Goal: Find specific page/section: Find specific page/section

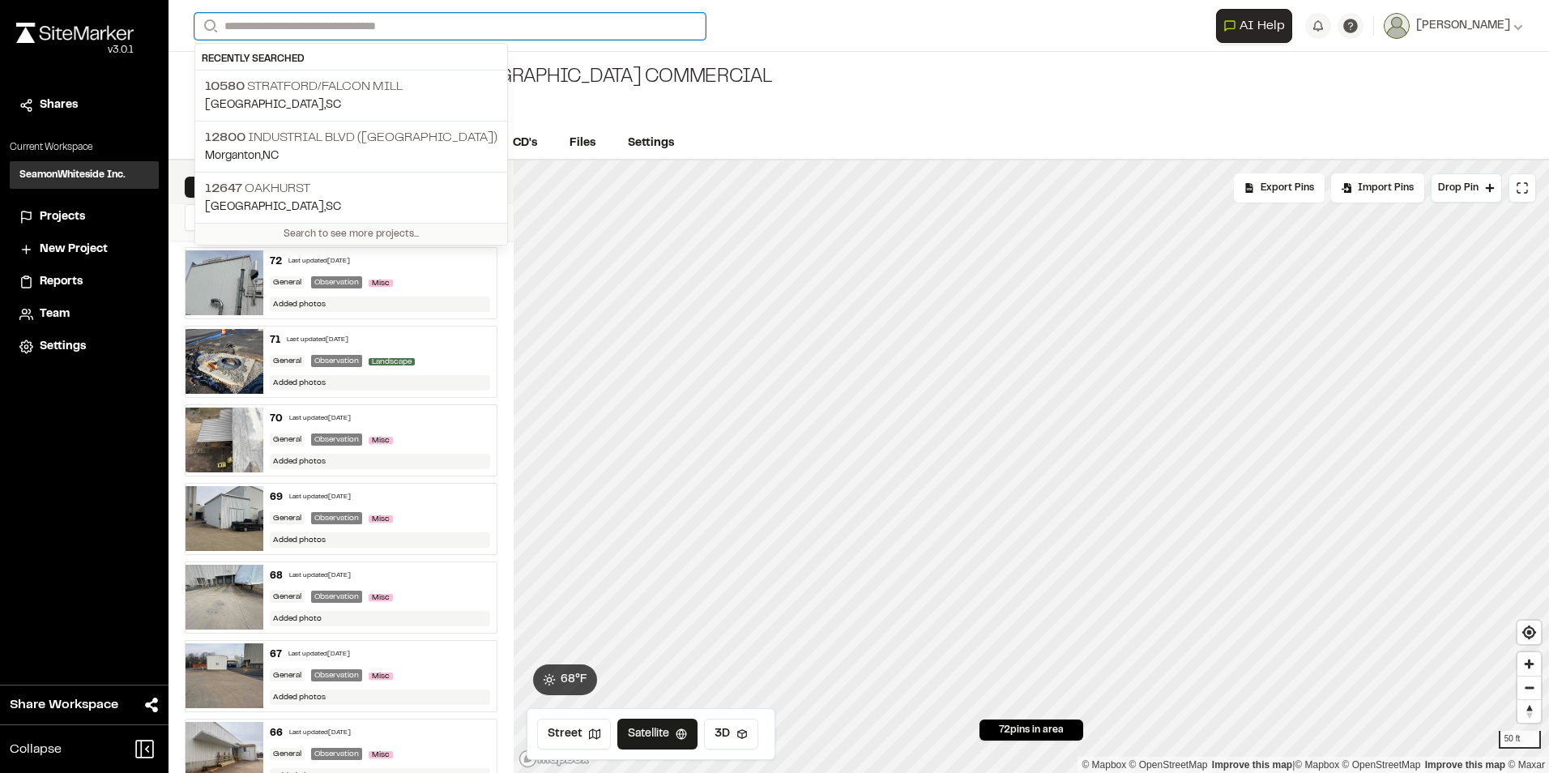
click at [288, 31] on input "Search" at bounding box center [449, 26] width 511 height 27
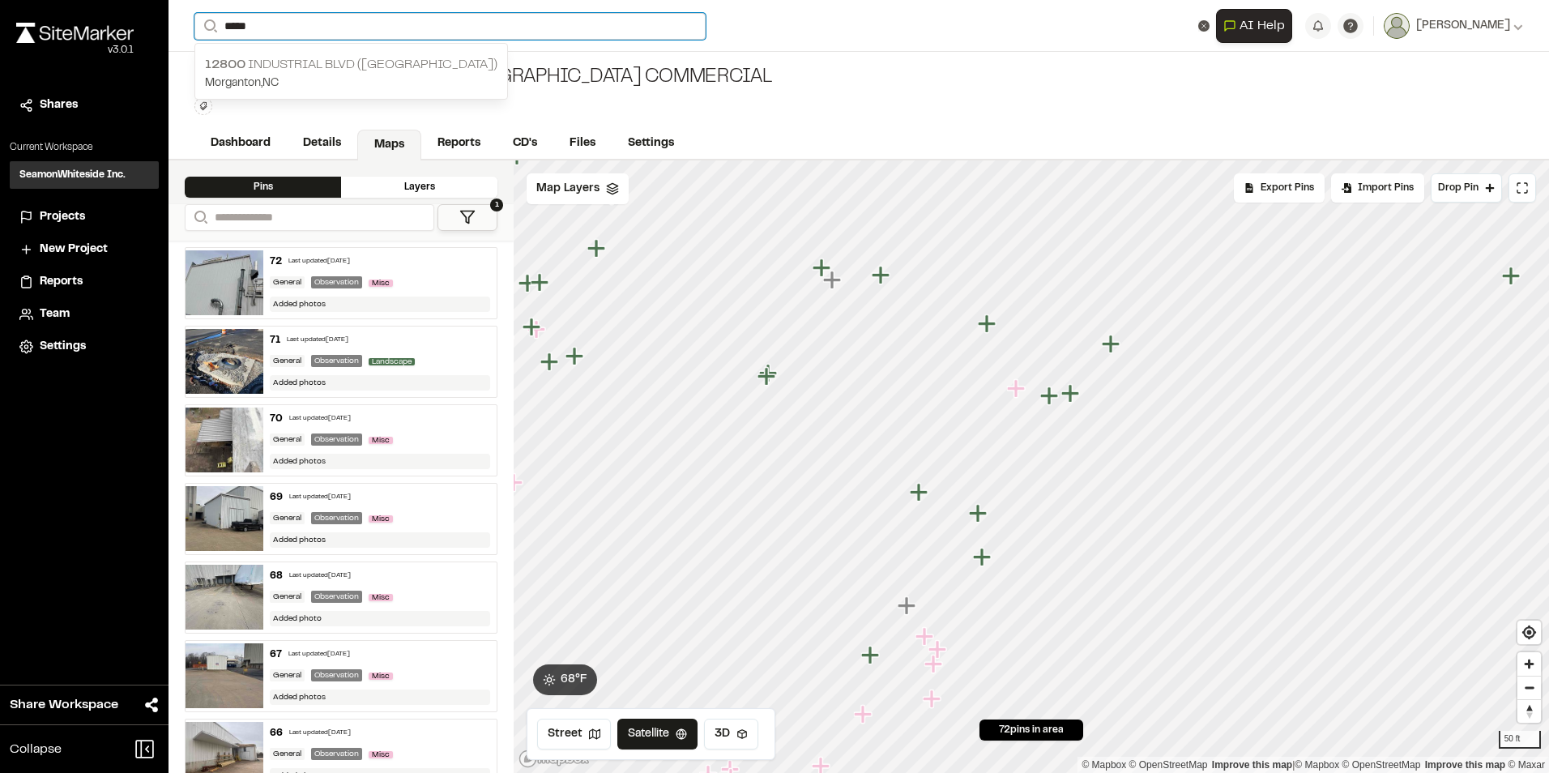
type input "*****"
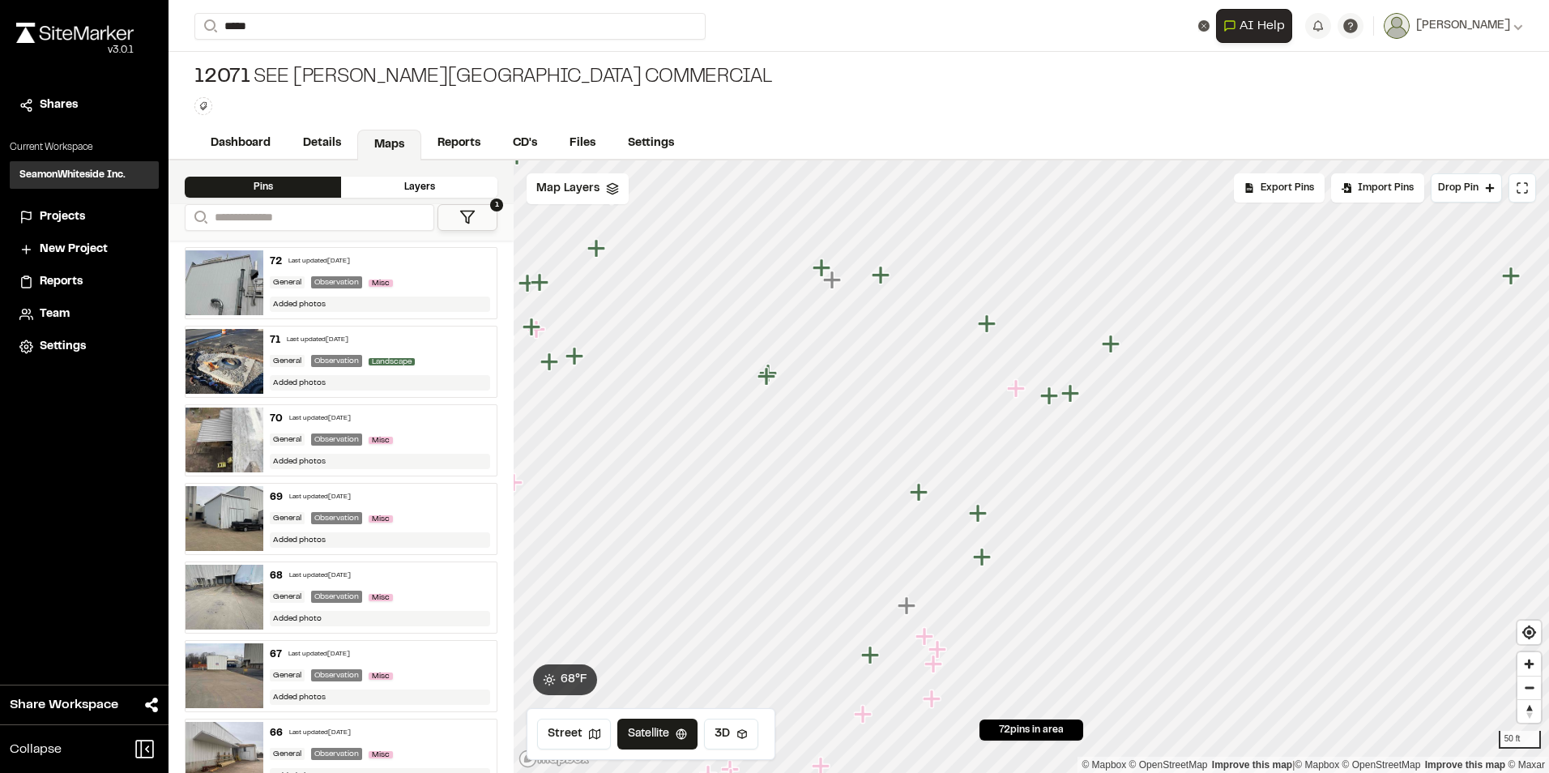
click at [287, 66] on p "[STREET_ADDRESS]" at bounding box center [351, 64] width 293 height 19
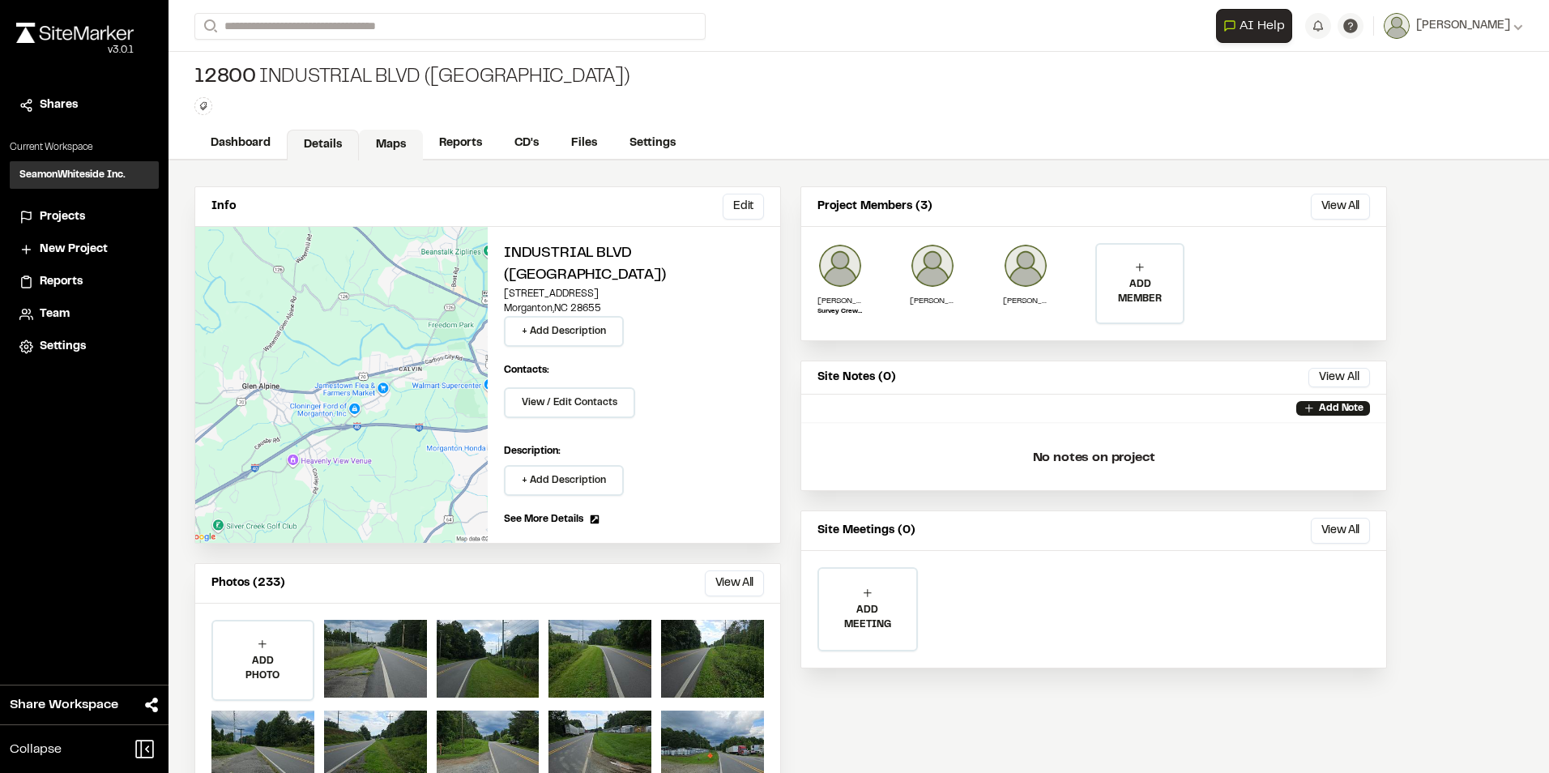
click at [383, 147] on link "Maps" at bounding box center [391, 145] width 64 height 31
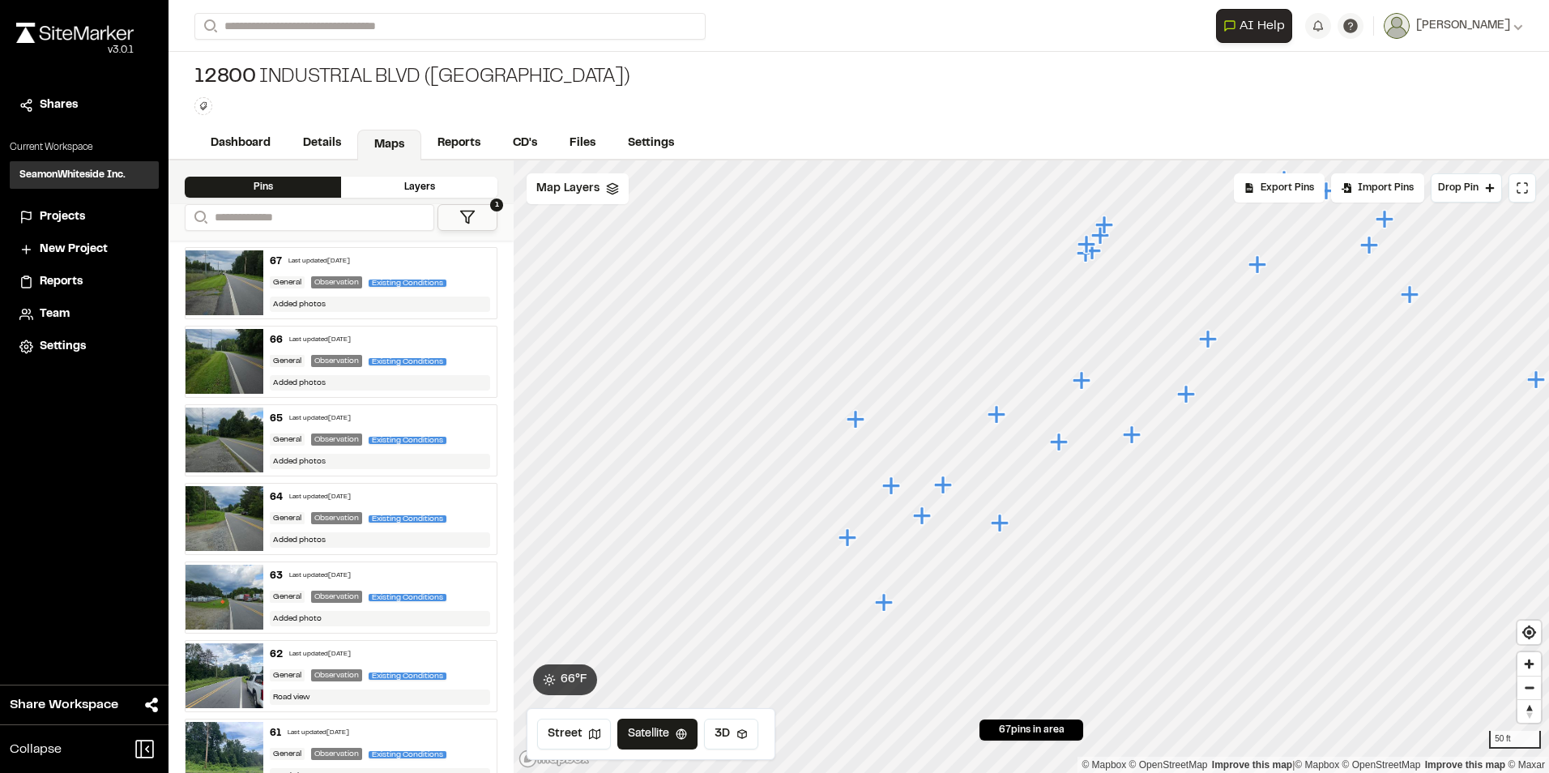
click at [1060, 437] on icon "Map marker" at bounding box center [1059, 442] width 18 height 18
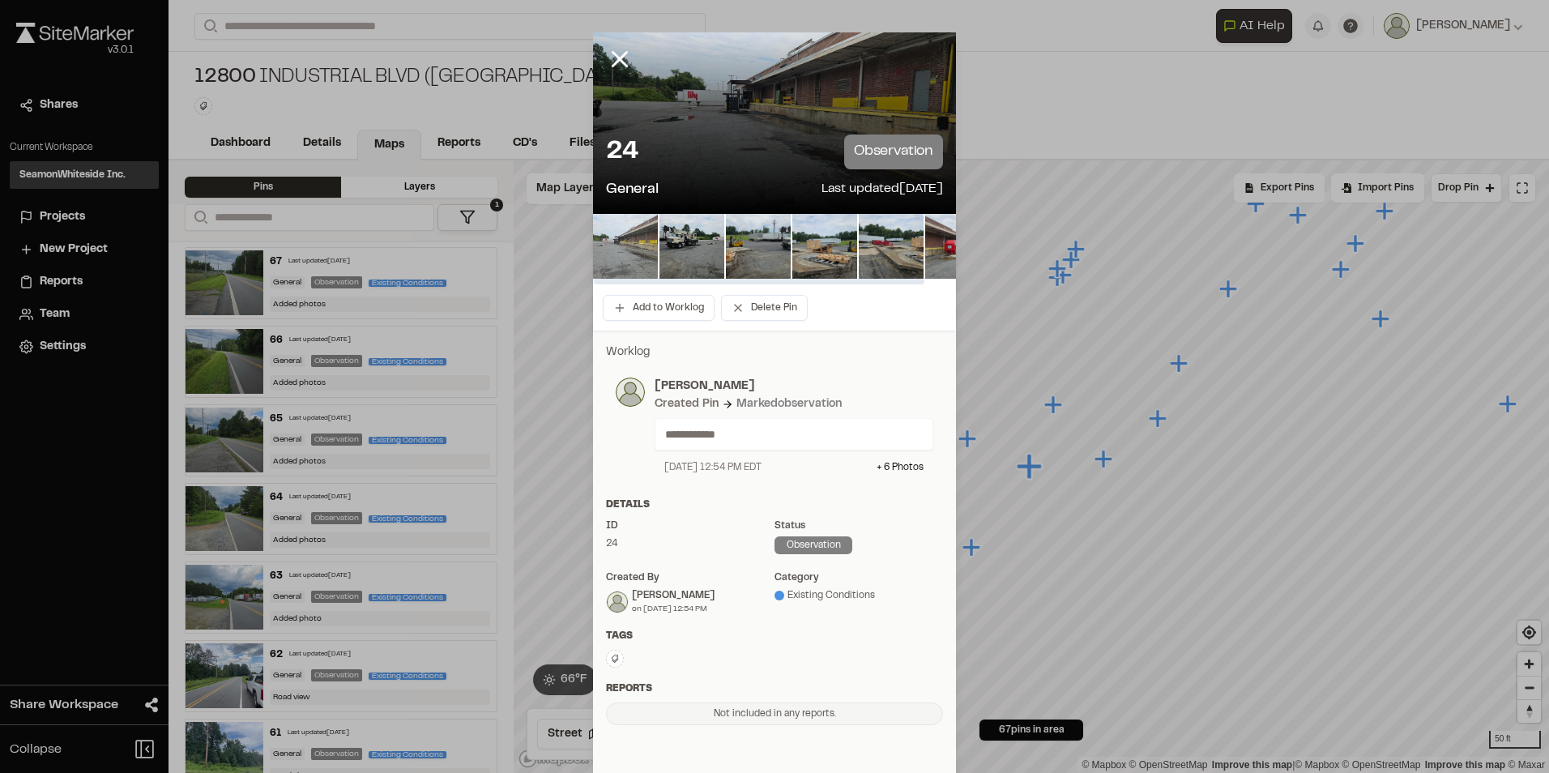
click at [622, 256] on img at bounding box center [625, 246] width 65 height 65
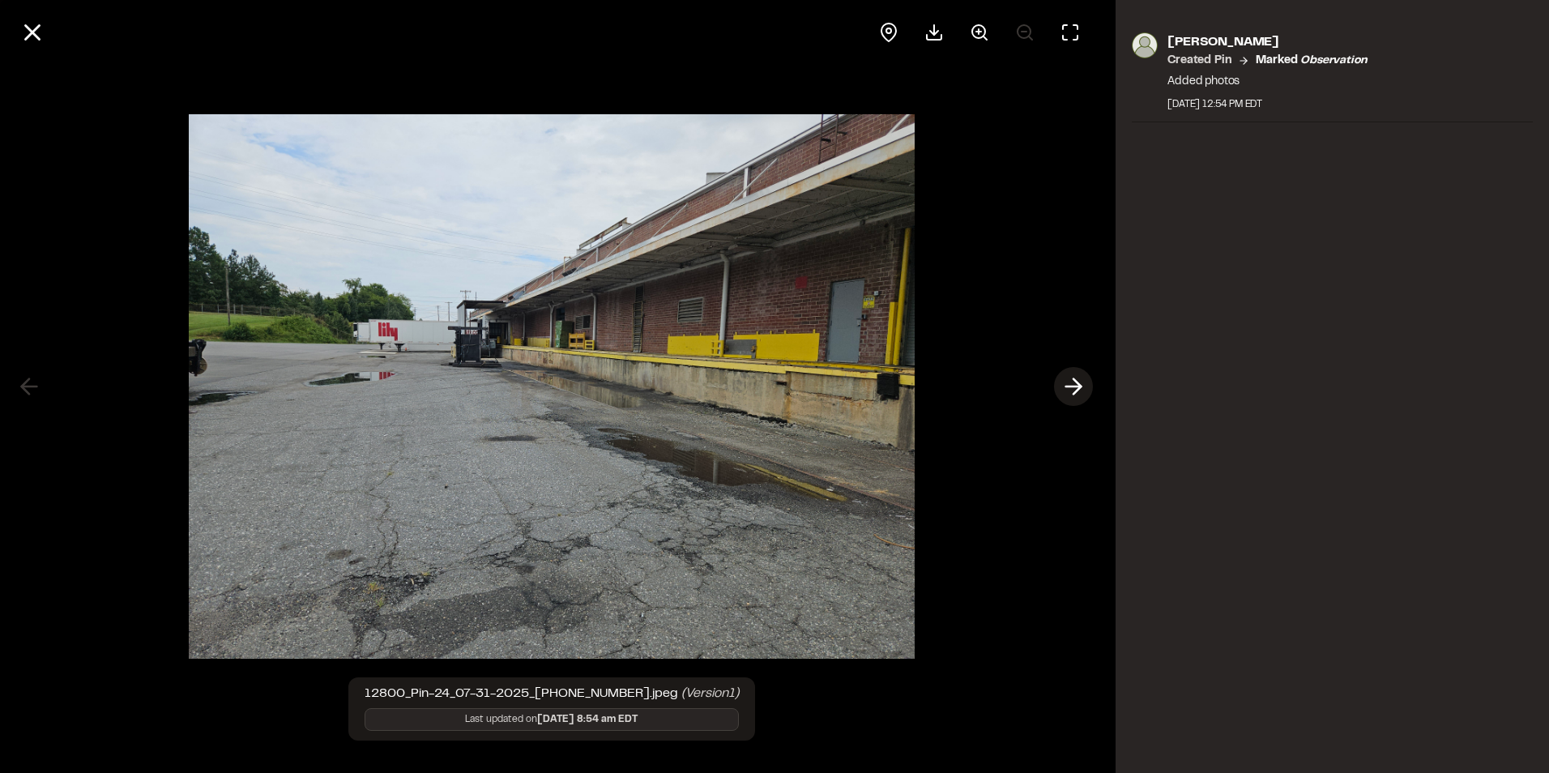
click at [1058, 381] on button at bounding box center [1073, 386] width 39 height 39
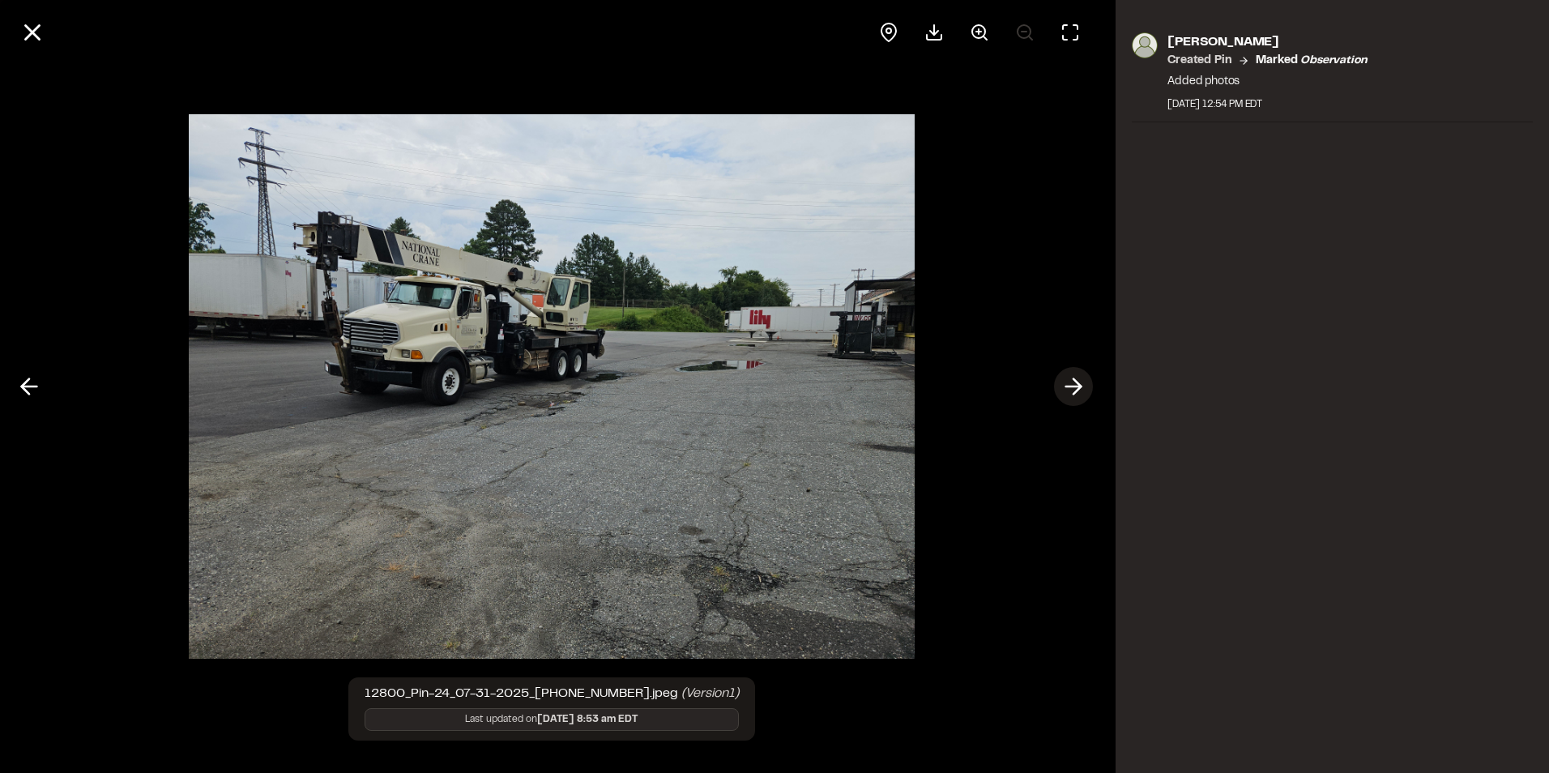
click at [1058, 381] on button at bounding box center [1073, 386] width 39 height 39
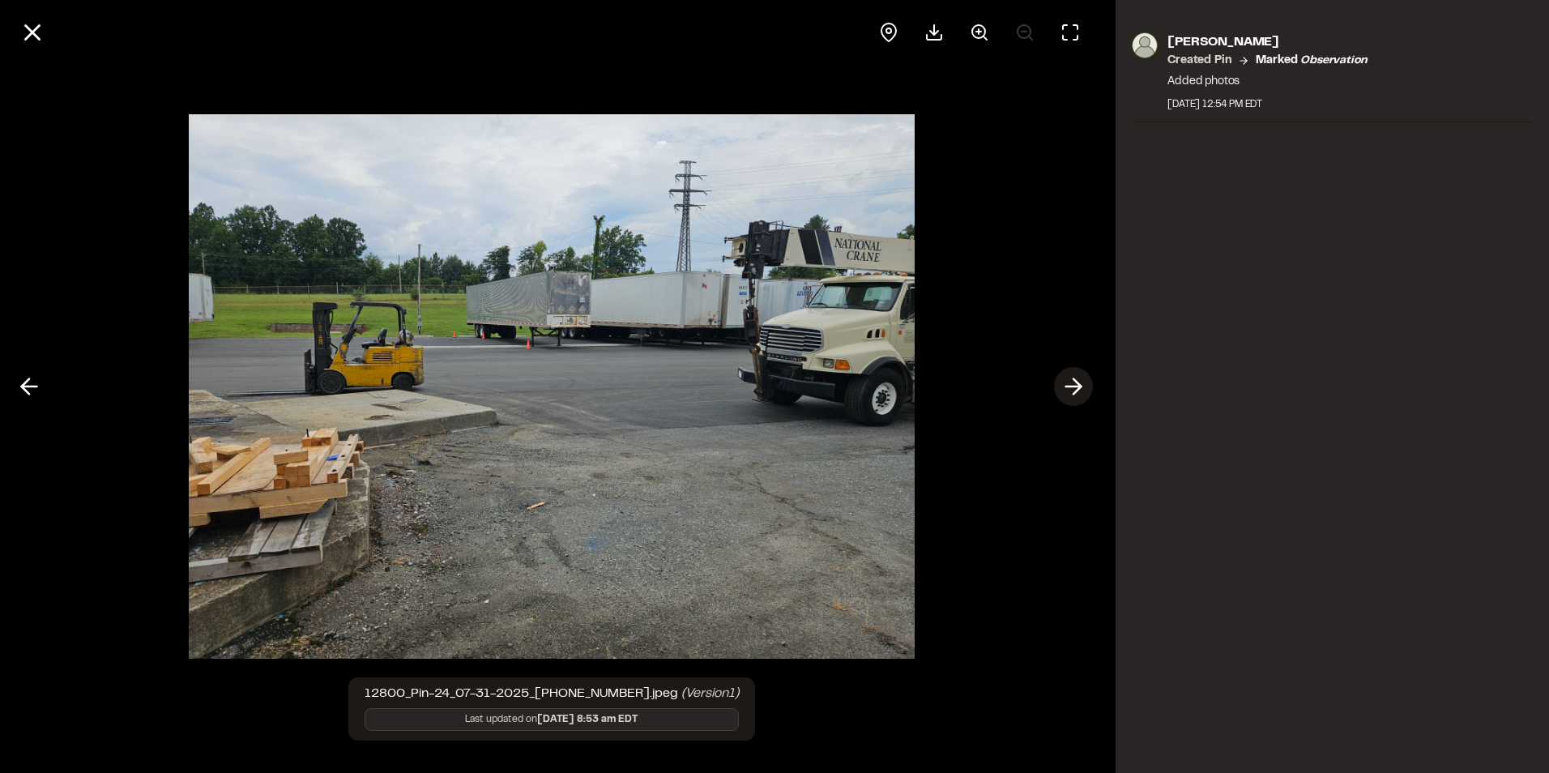
click at [1058, 381] on button at bounding box center [1073, 386] width 39 height 39
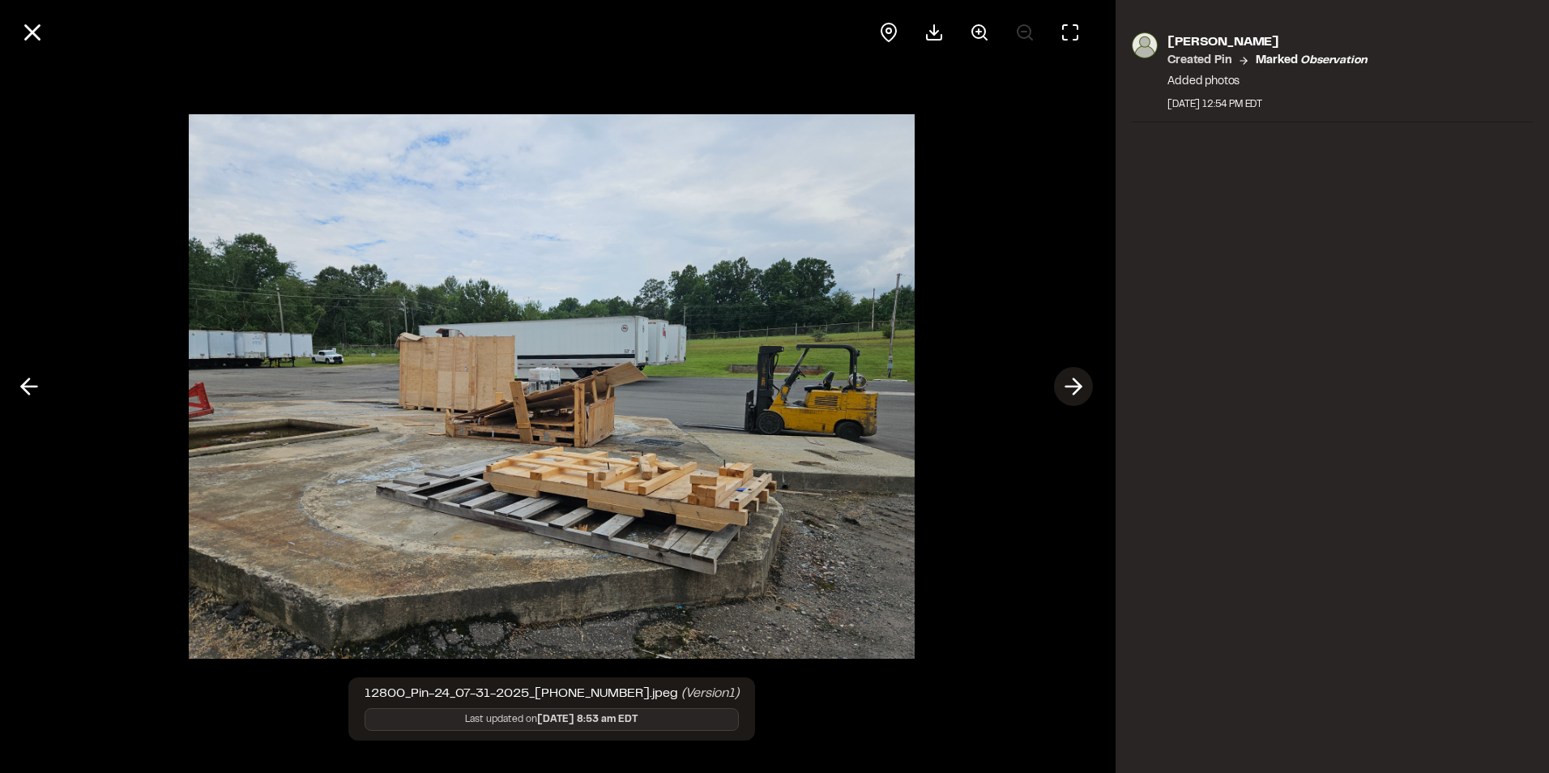
click at [1066, 384] on icon at bounding box center [1074, 387] width 26 height 28
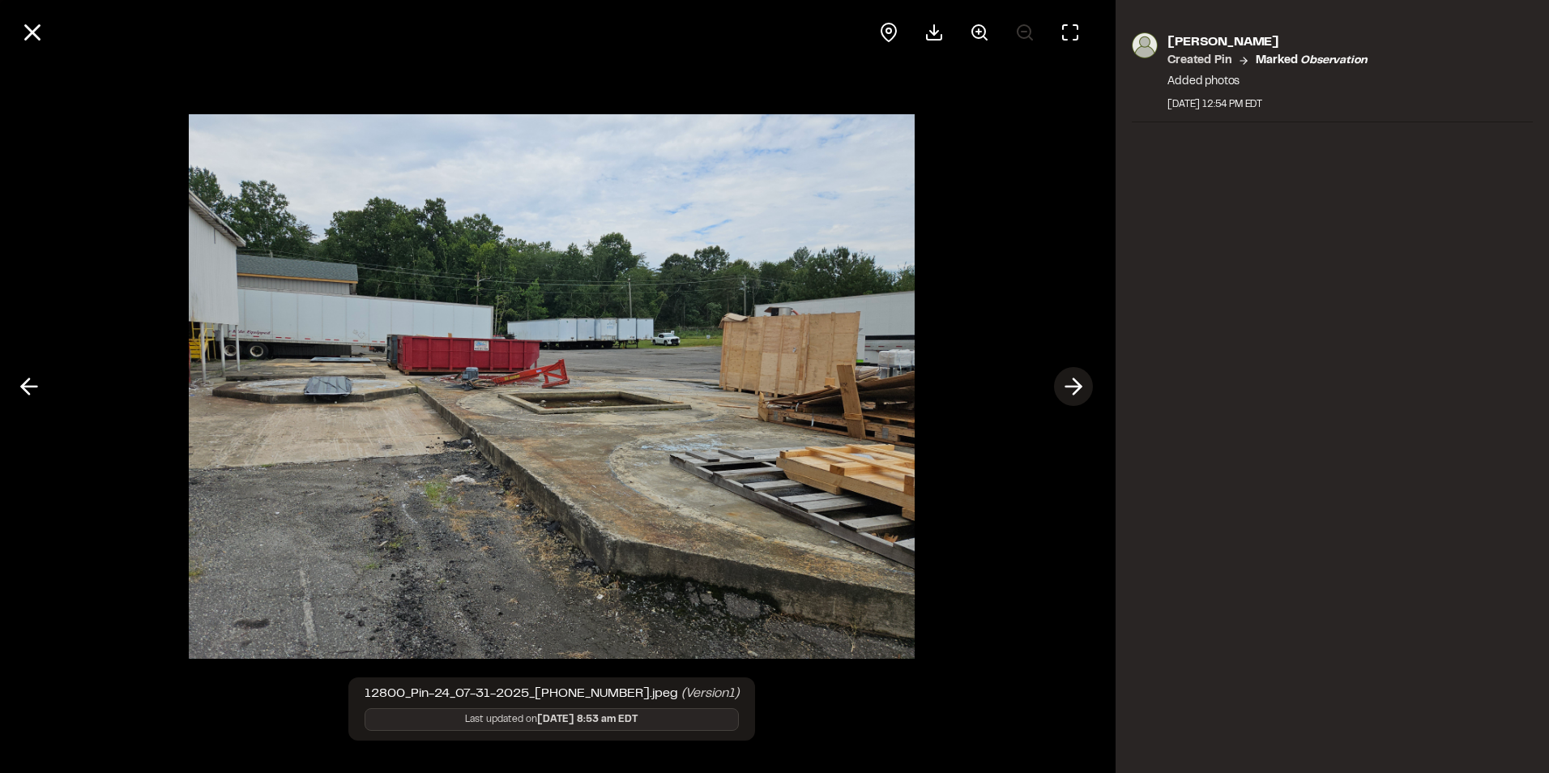
click at [1066, 384] on icon at bounding box center [1074, 387] width 26 height 28
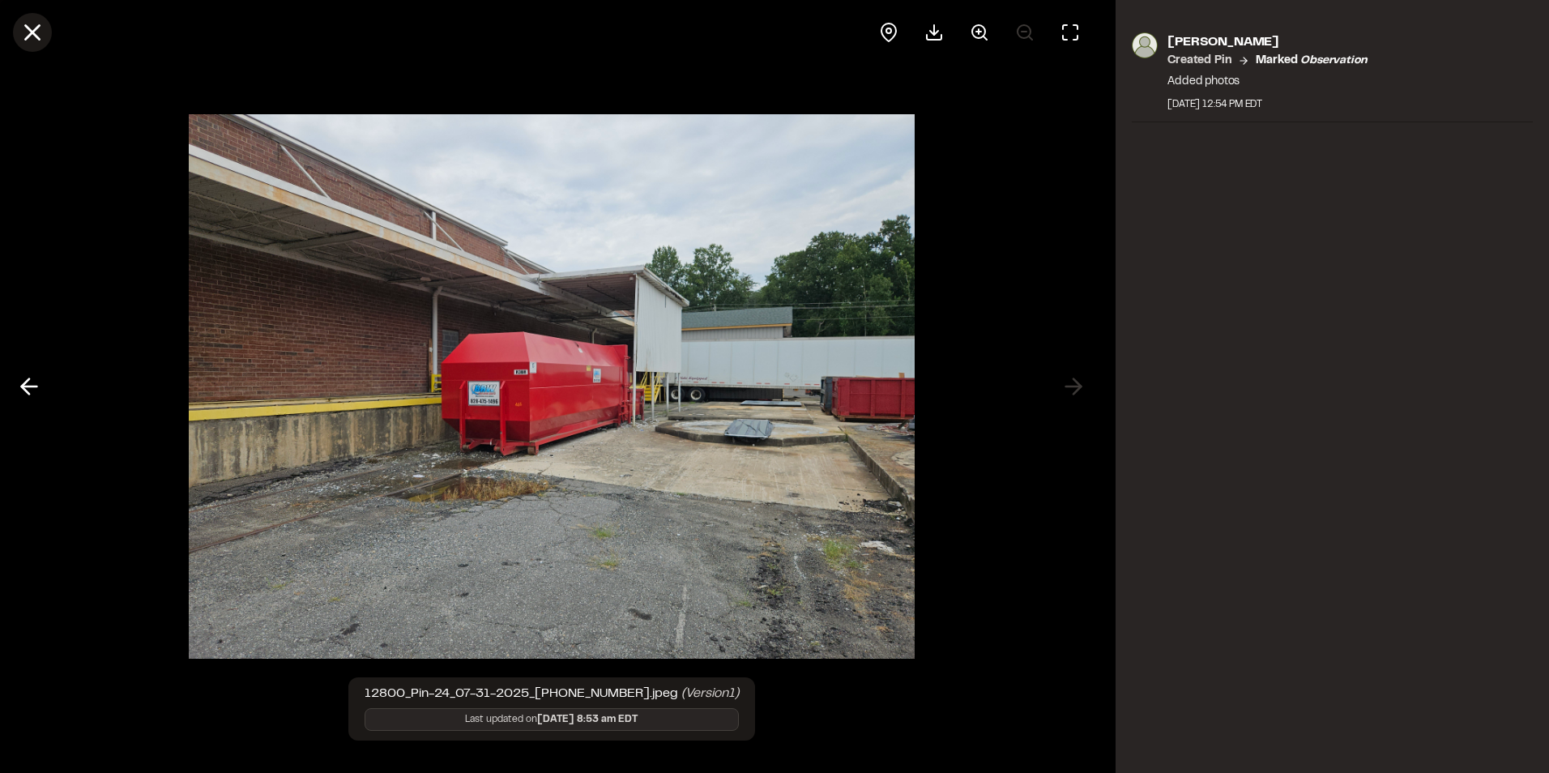
click at [30, 37] on icon at bounding box center [33, 33] width 28 height 28
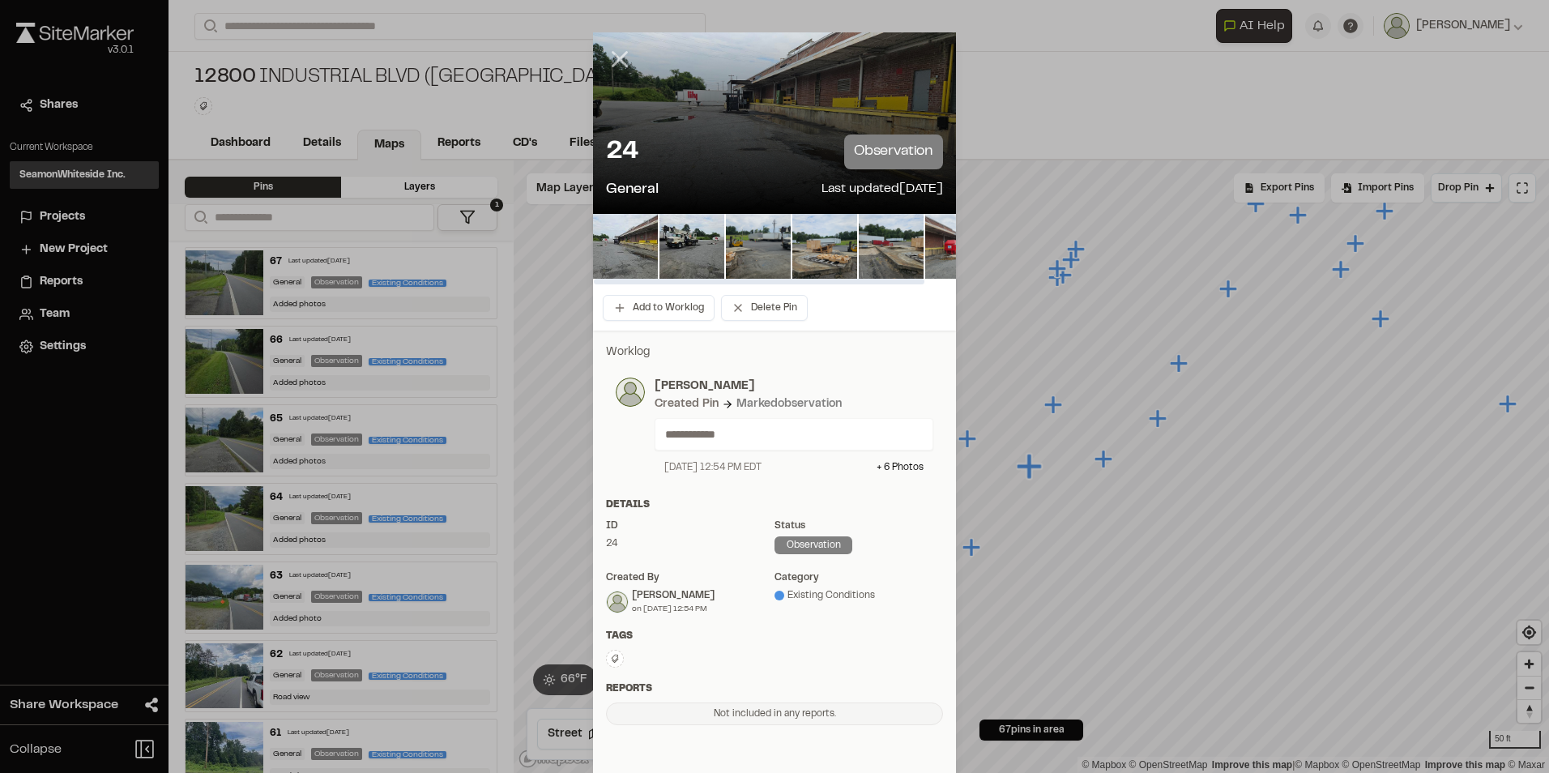
click at [613, 62] on line at bounding box center [620, 60] width 14 height 14
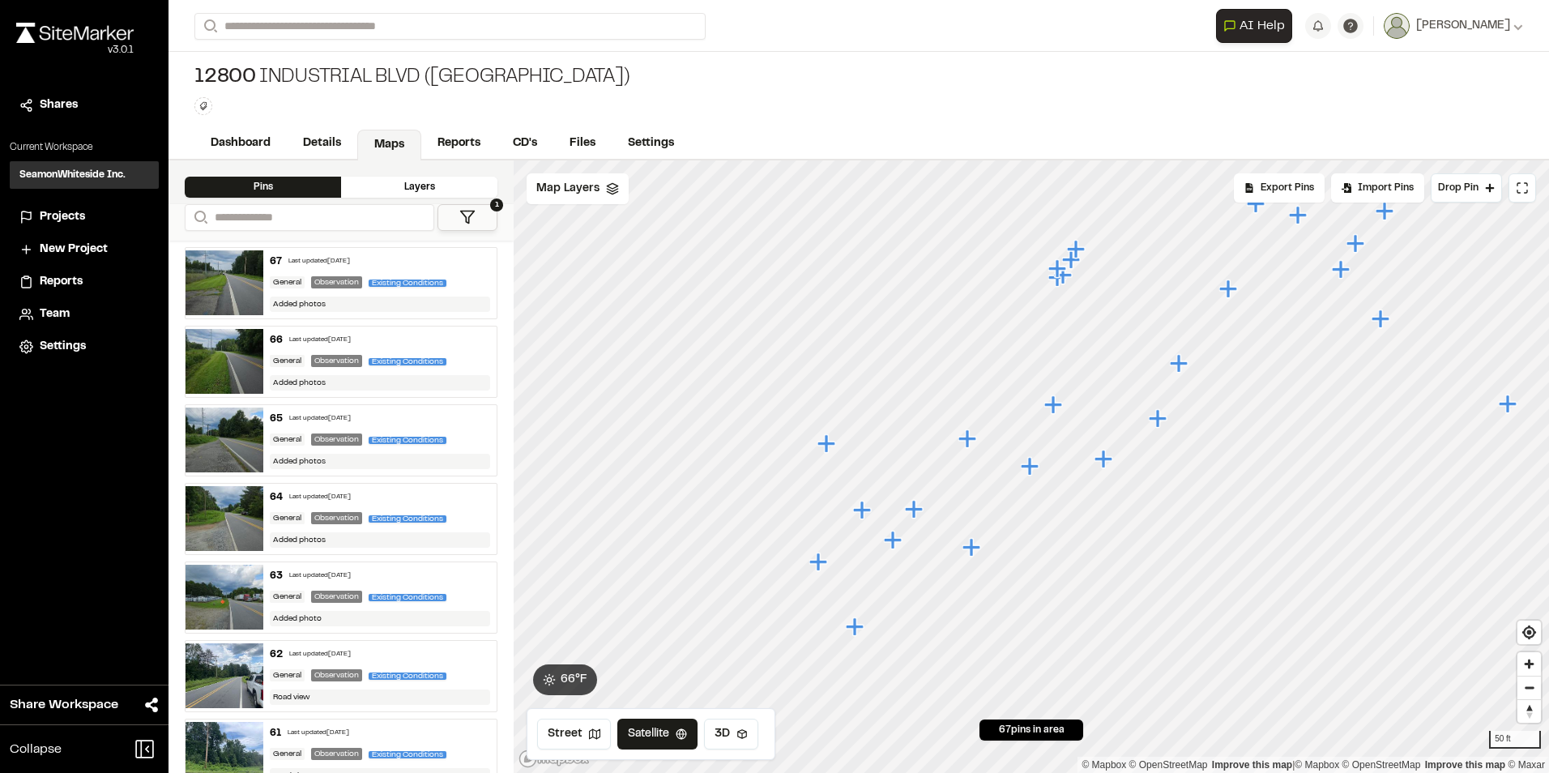
click at [976, 549] on icon "Map marker" at bounding box center [972, 547] width 18 height 18
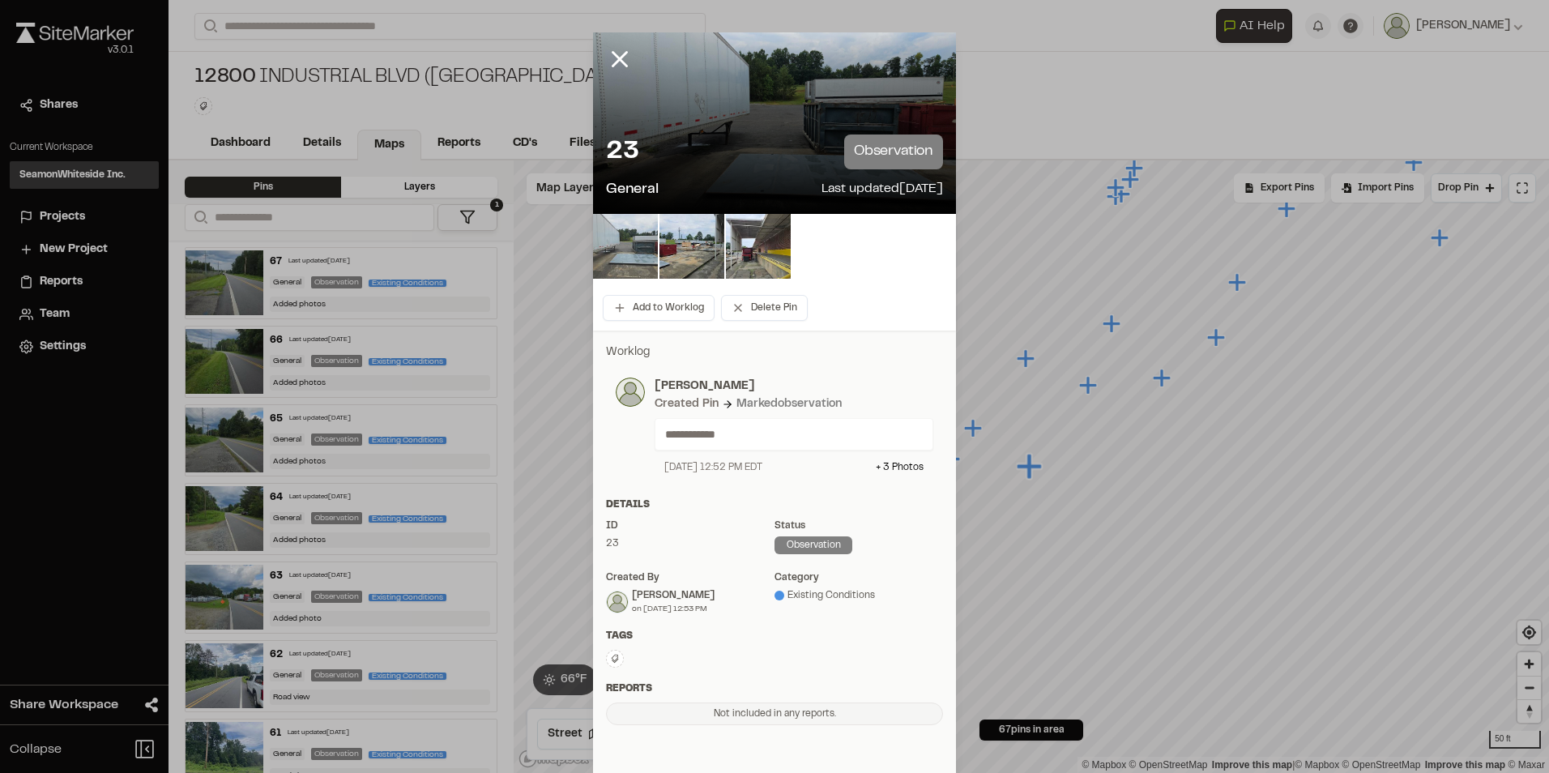
click at [625, 261] on img at bounding box center [625, 246] width 65 height 65
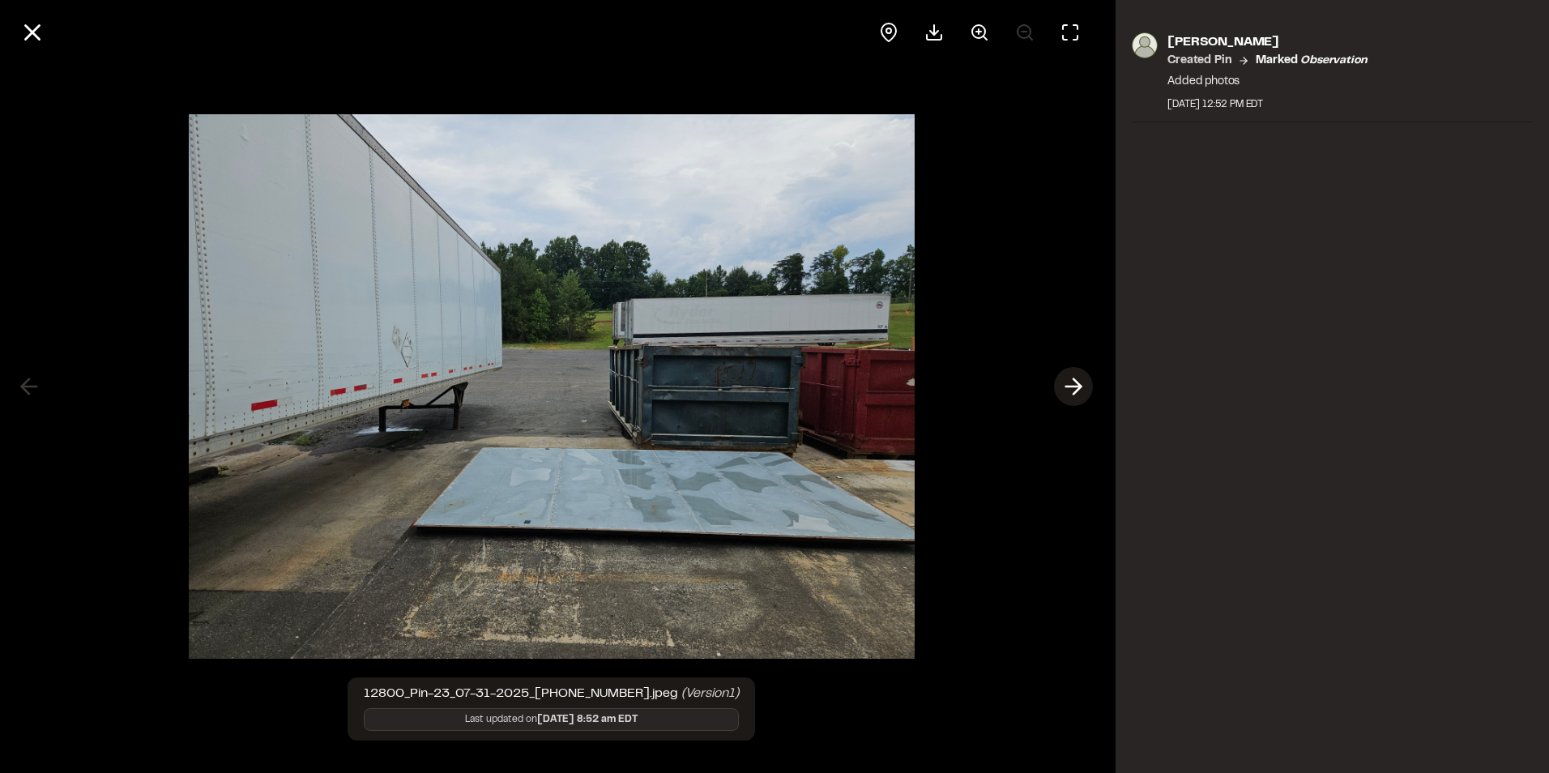
click at [1063, 389] on icon at bounding box center [1074, 387] width 26 height 28
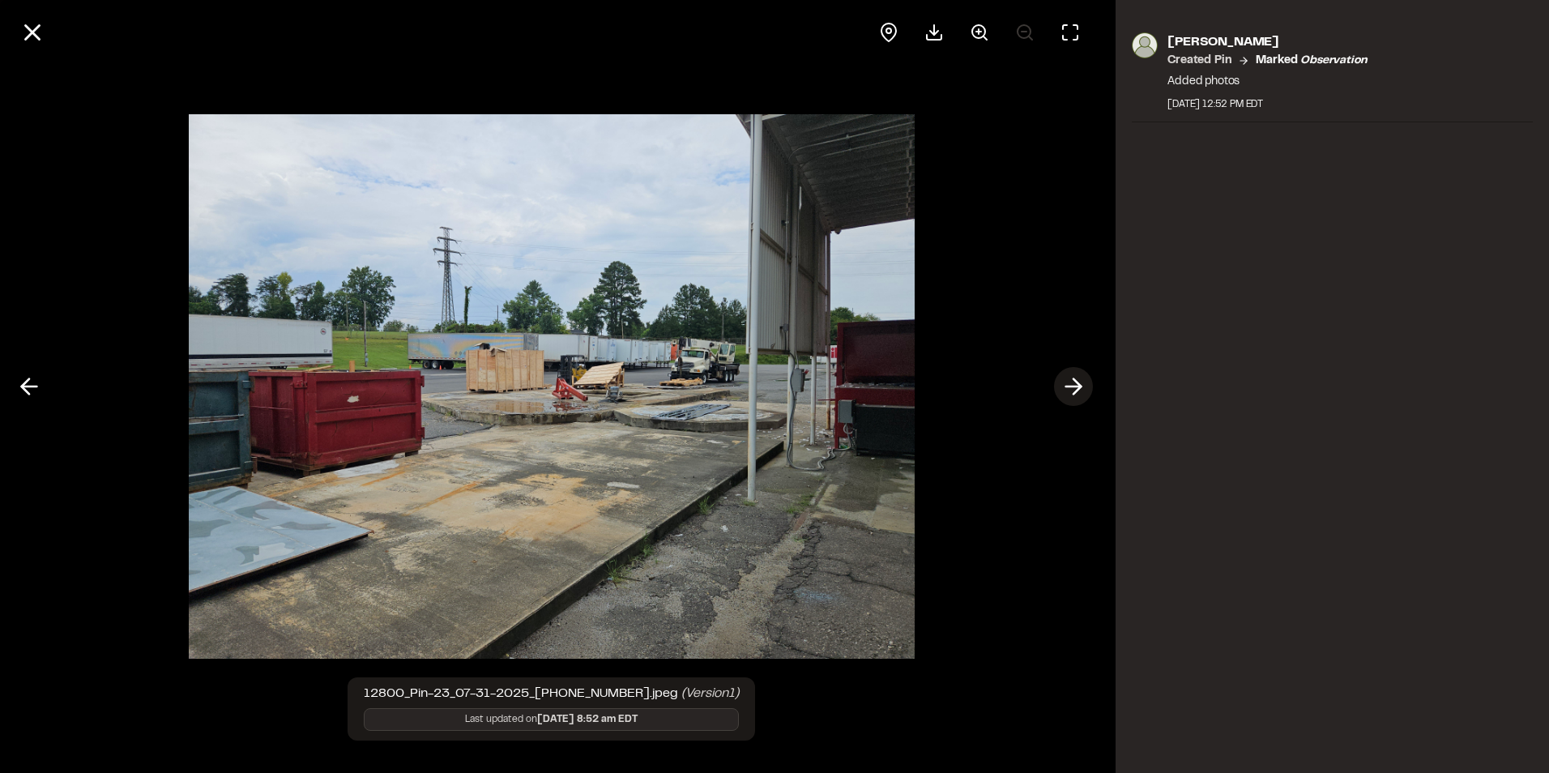
click at [1063, 389] on icon at bounding box center [1074, 387] width 26 height 28
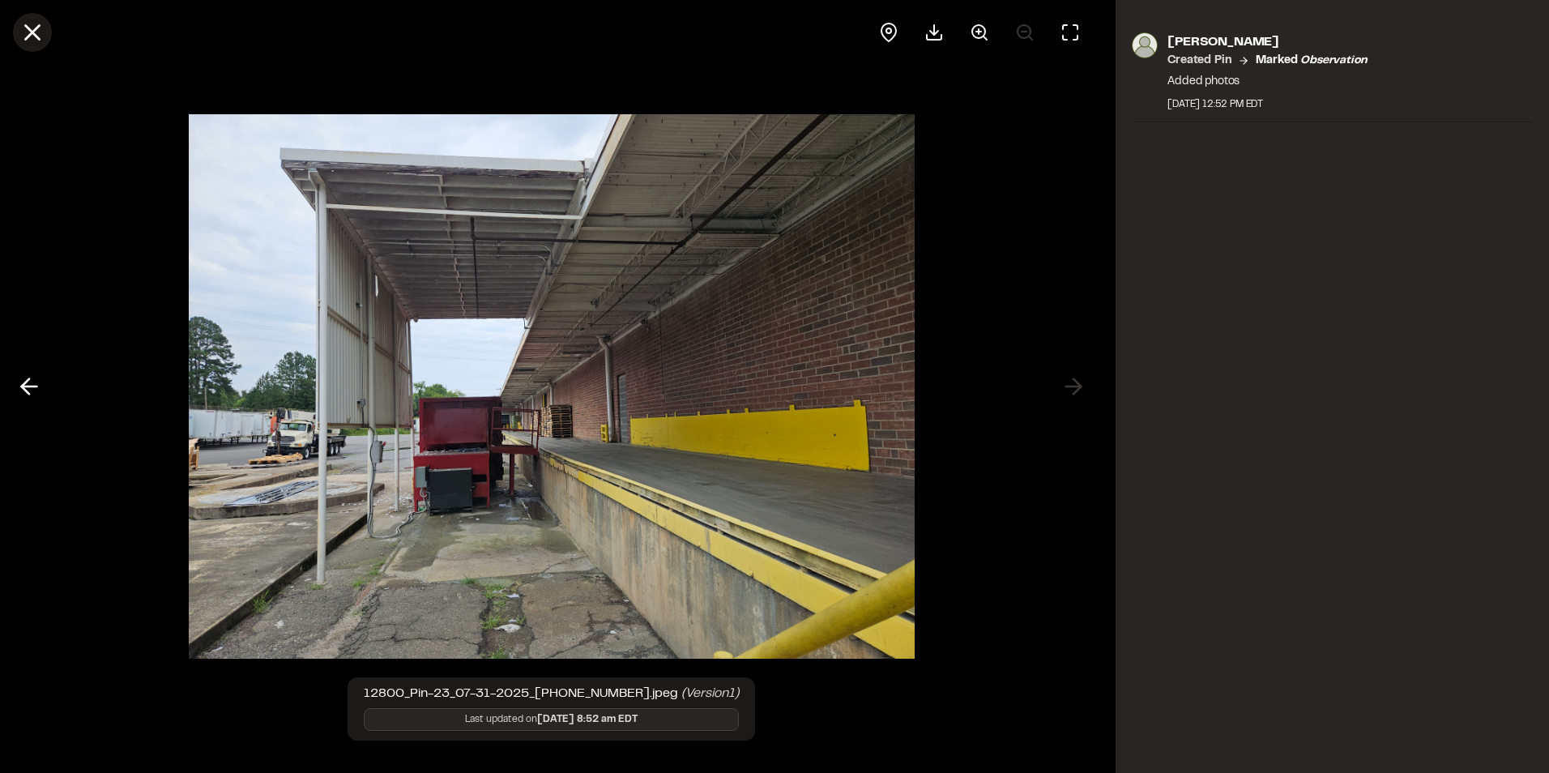
click at [29, 34] on line at bounding box center [33, 33] width 14 height 14
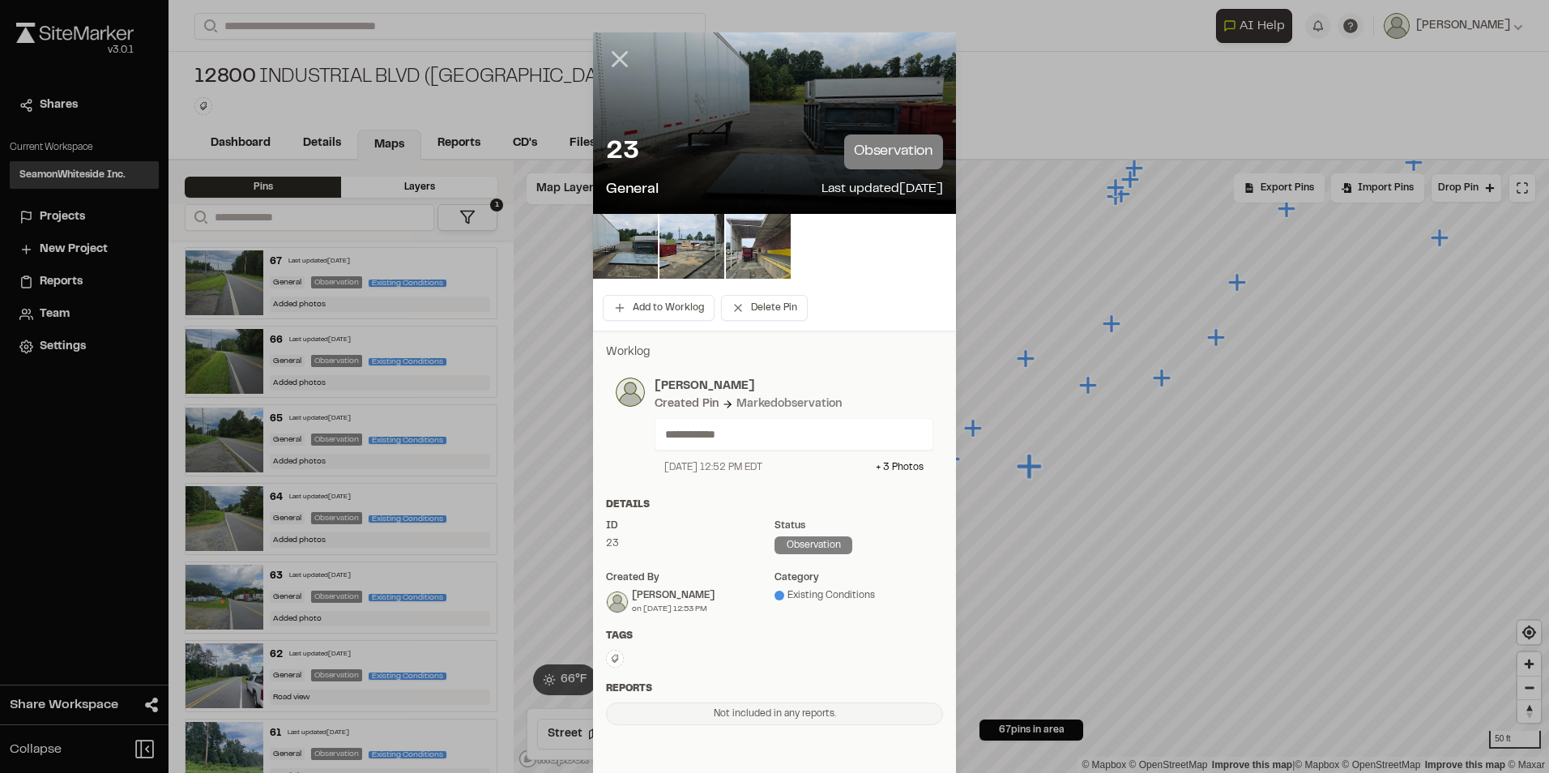
click at [613, 62] on line at bounding box center [620, 60] width 14 height 14
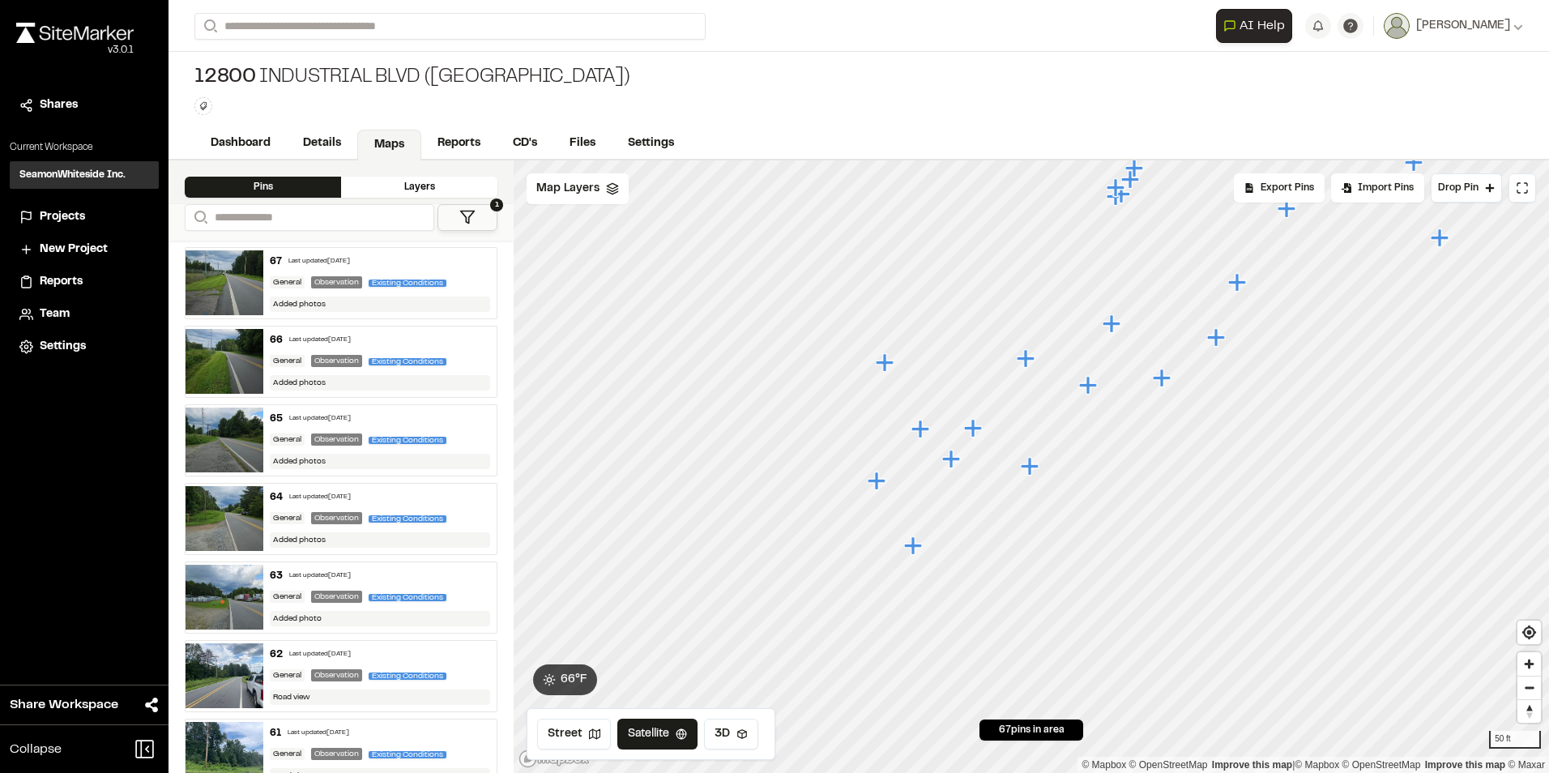
click at [1160, 380] on icon "Map marker" at bounding box center [1162, 378] width 18 height 18
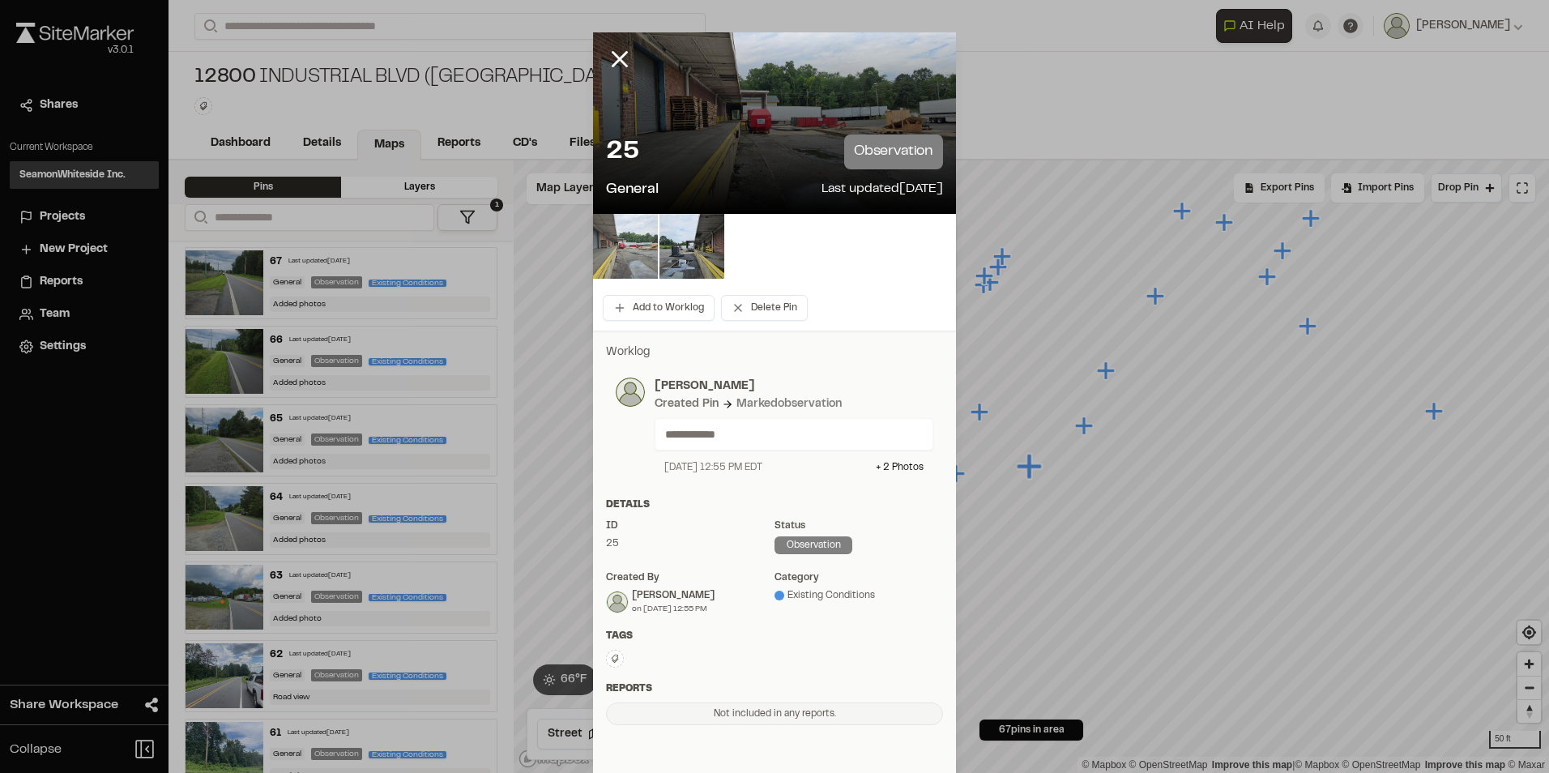
click at [632, 250] on img at bounding box center [625, 246] width 65 height 65
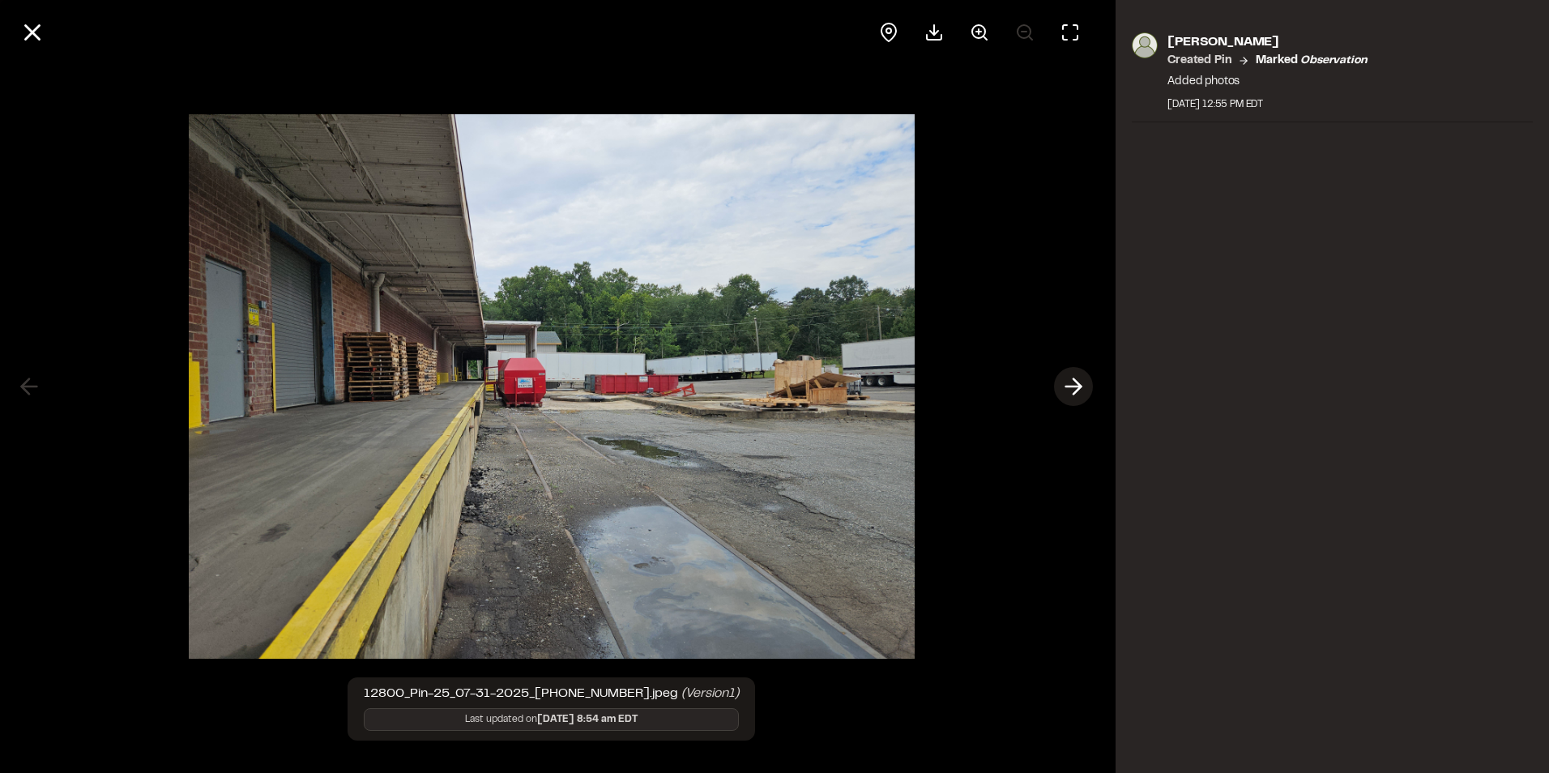
click at [1071, 391] on icon at bounding box center [1074, 387] width 26 height 28
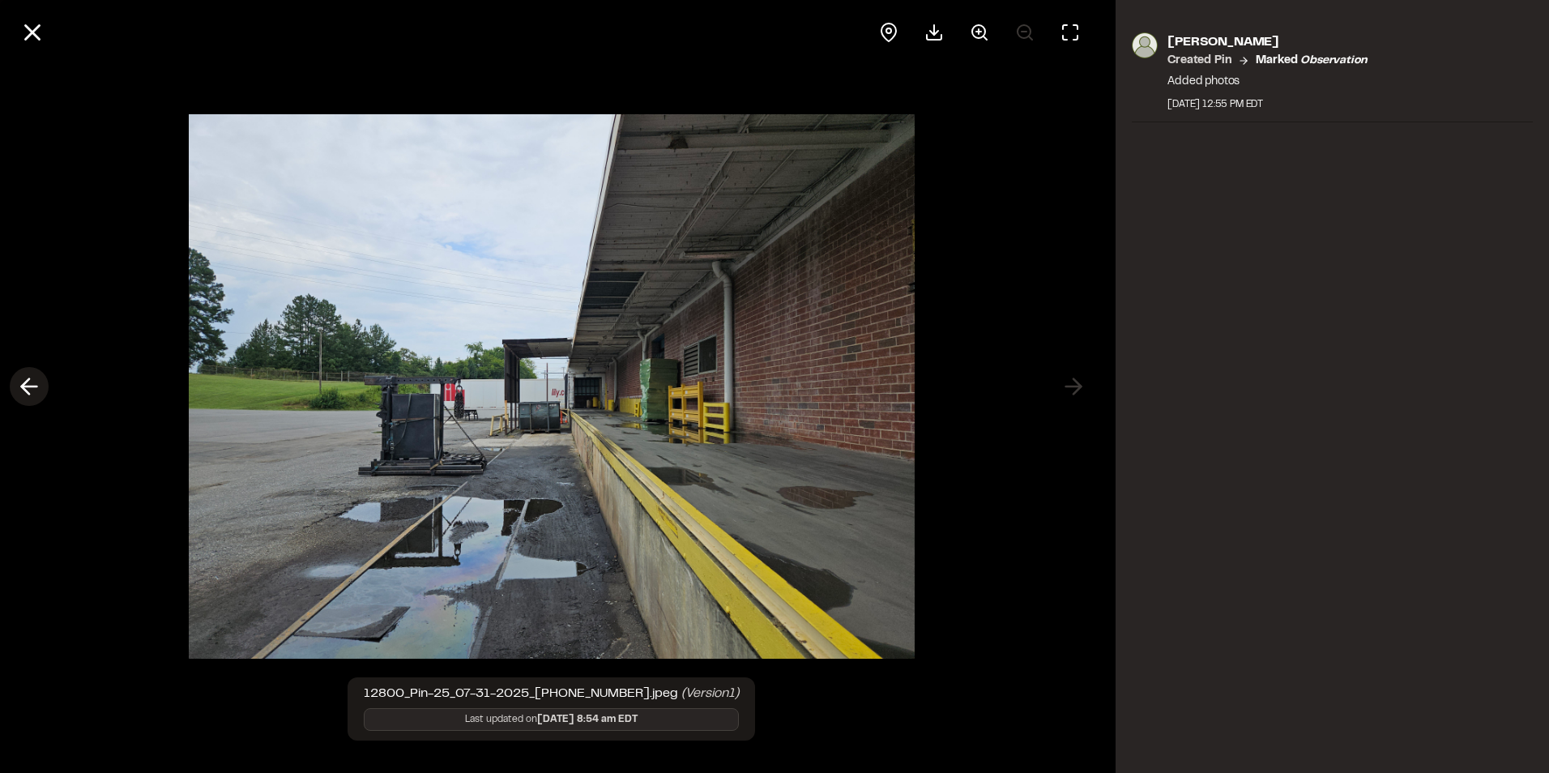
click at [30, 389] on icon at bounding box center [29, 387] width 26 height 28
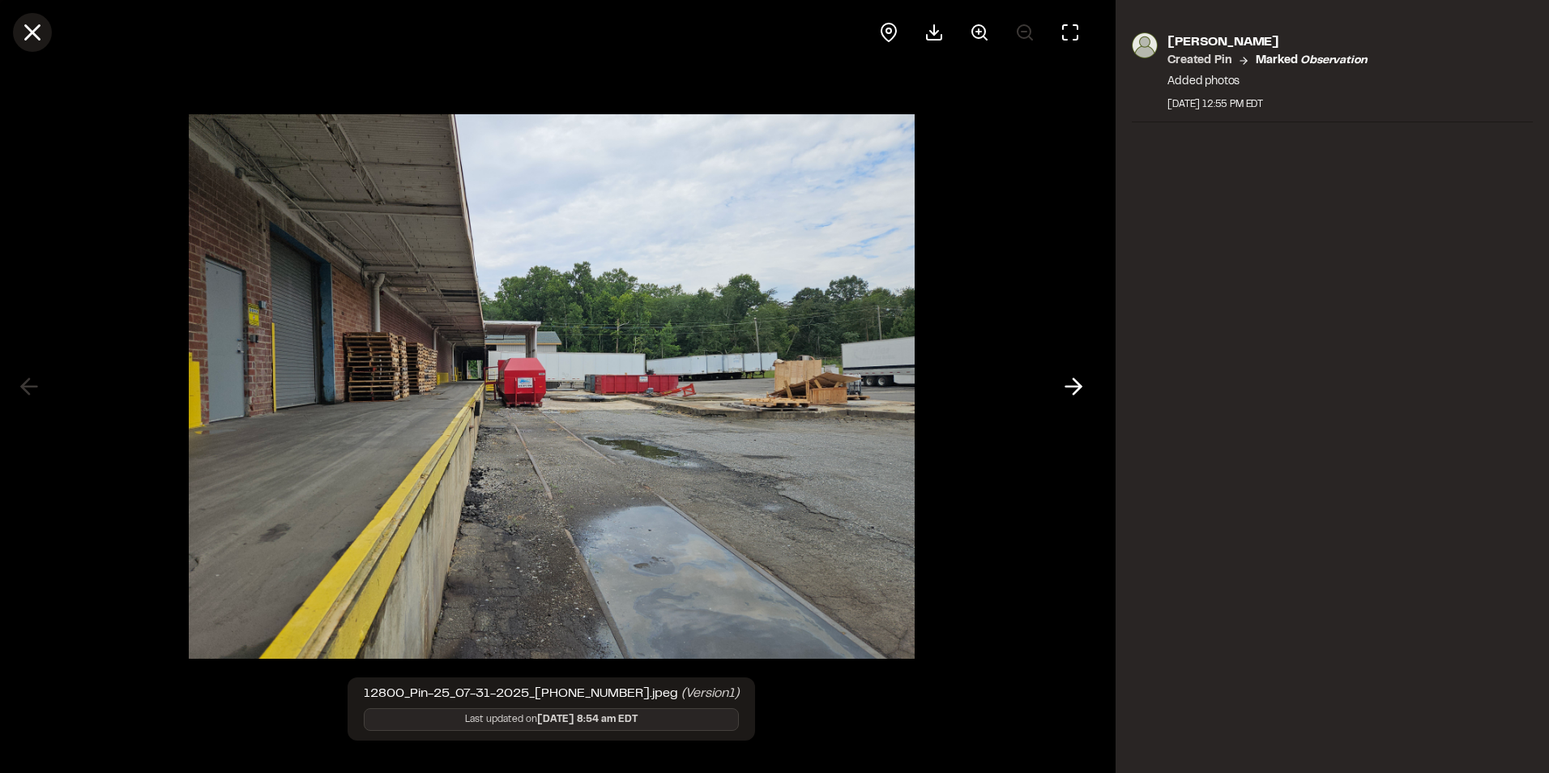
click at [28, 20] on icon at bounding box center [33, 33] width 28 height 28
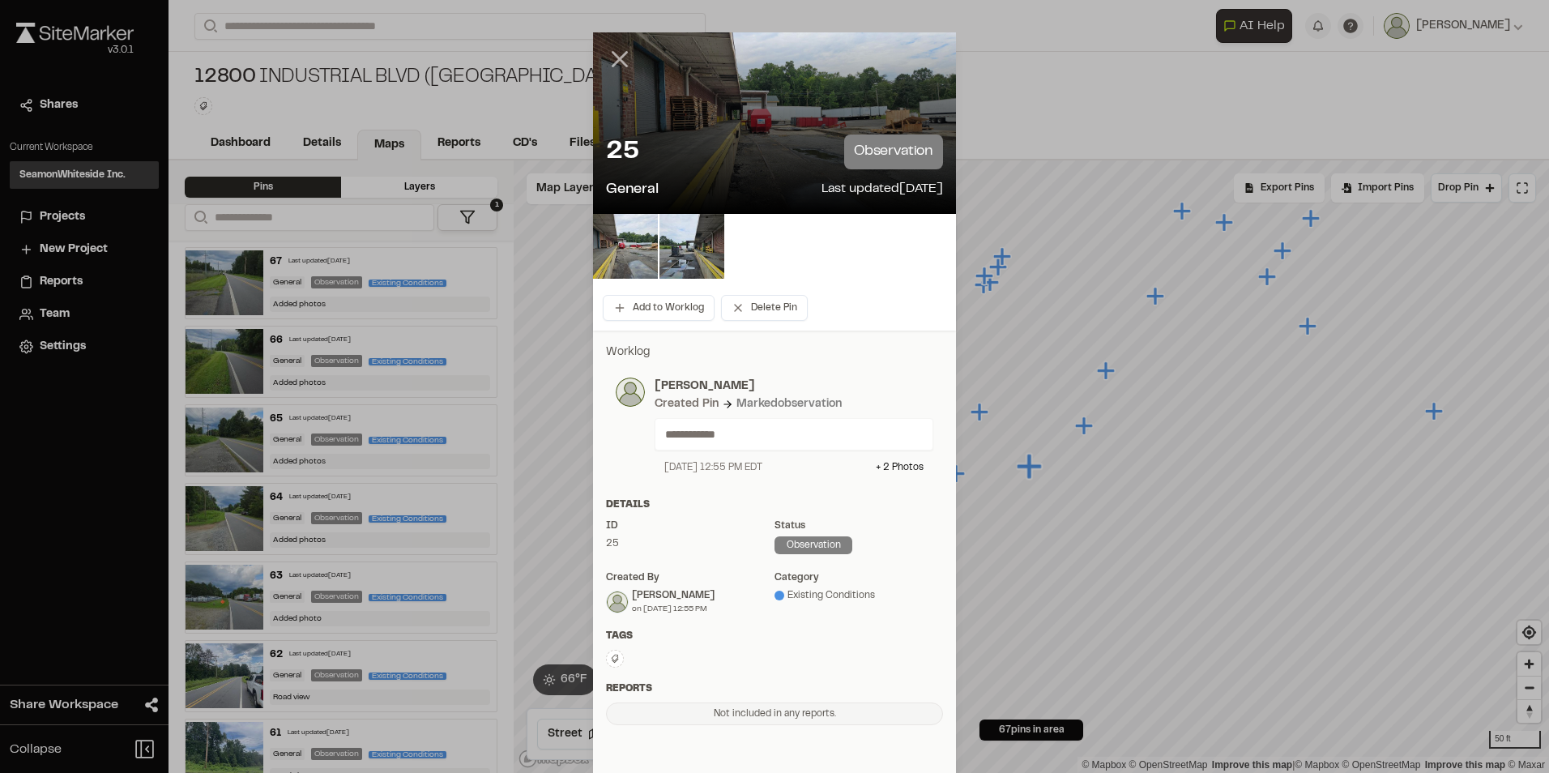
click at [616, 60] on line at bounding box center [620, 60] width 14 height 14
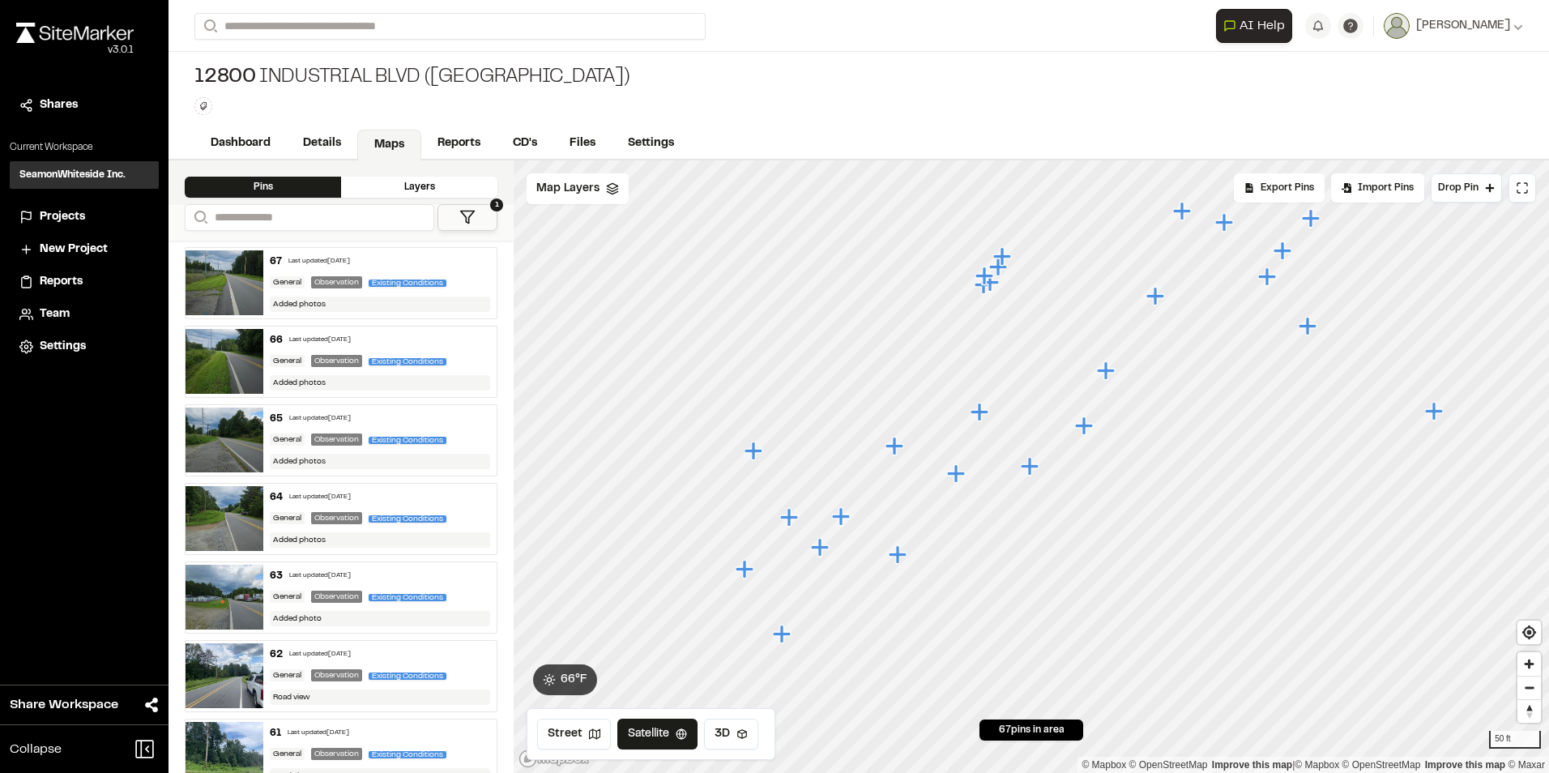
click at [959, 475] on icon "Map marker" at bounding box center [956, 473] width 18 height 18
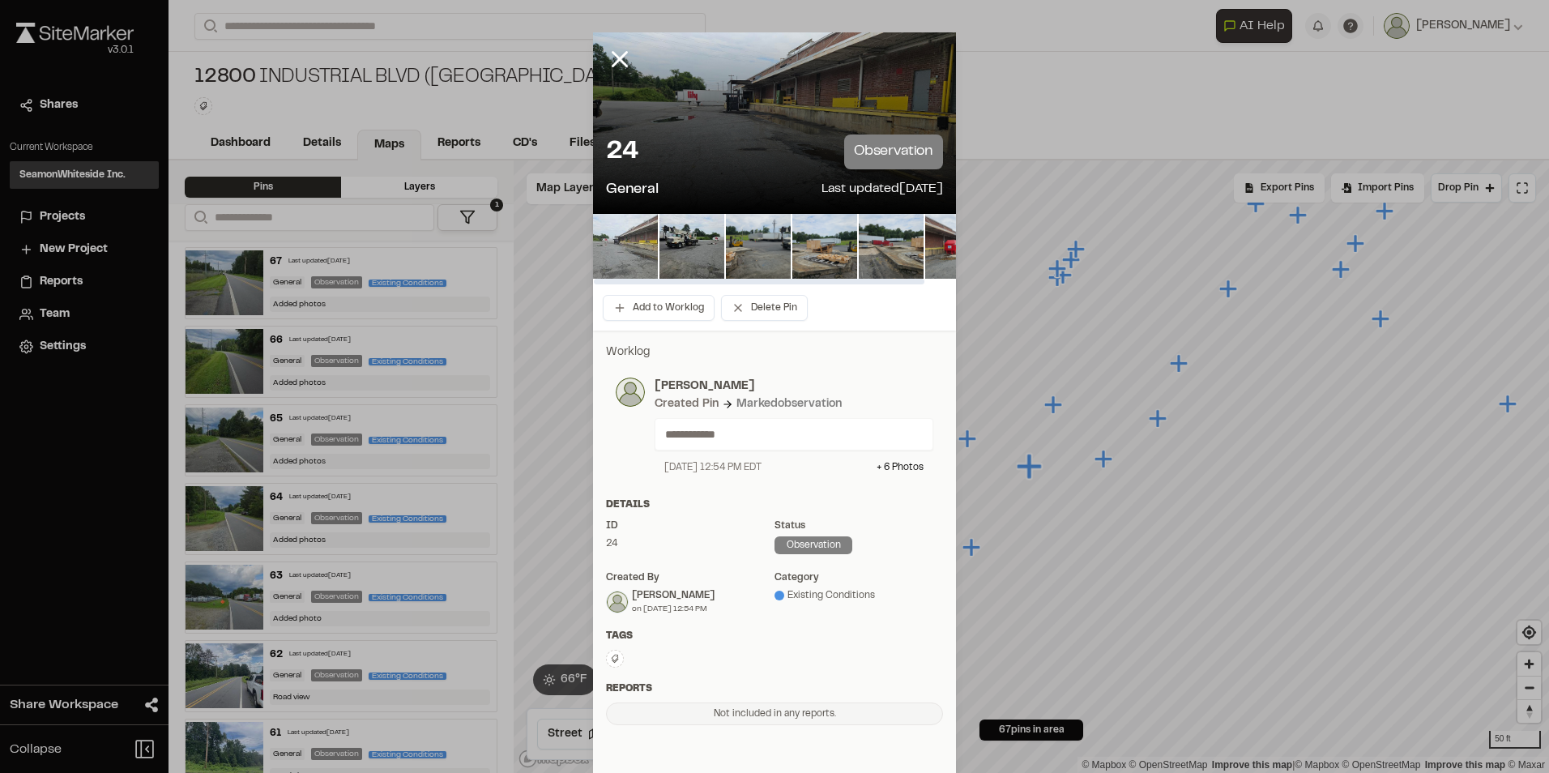
click at [636, 245] on img at bounding box center [625, 246] width 65 height 65
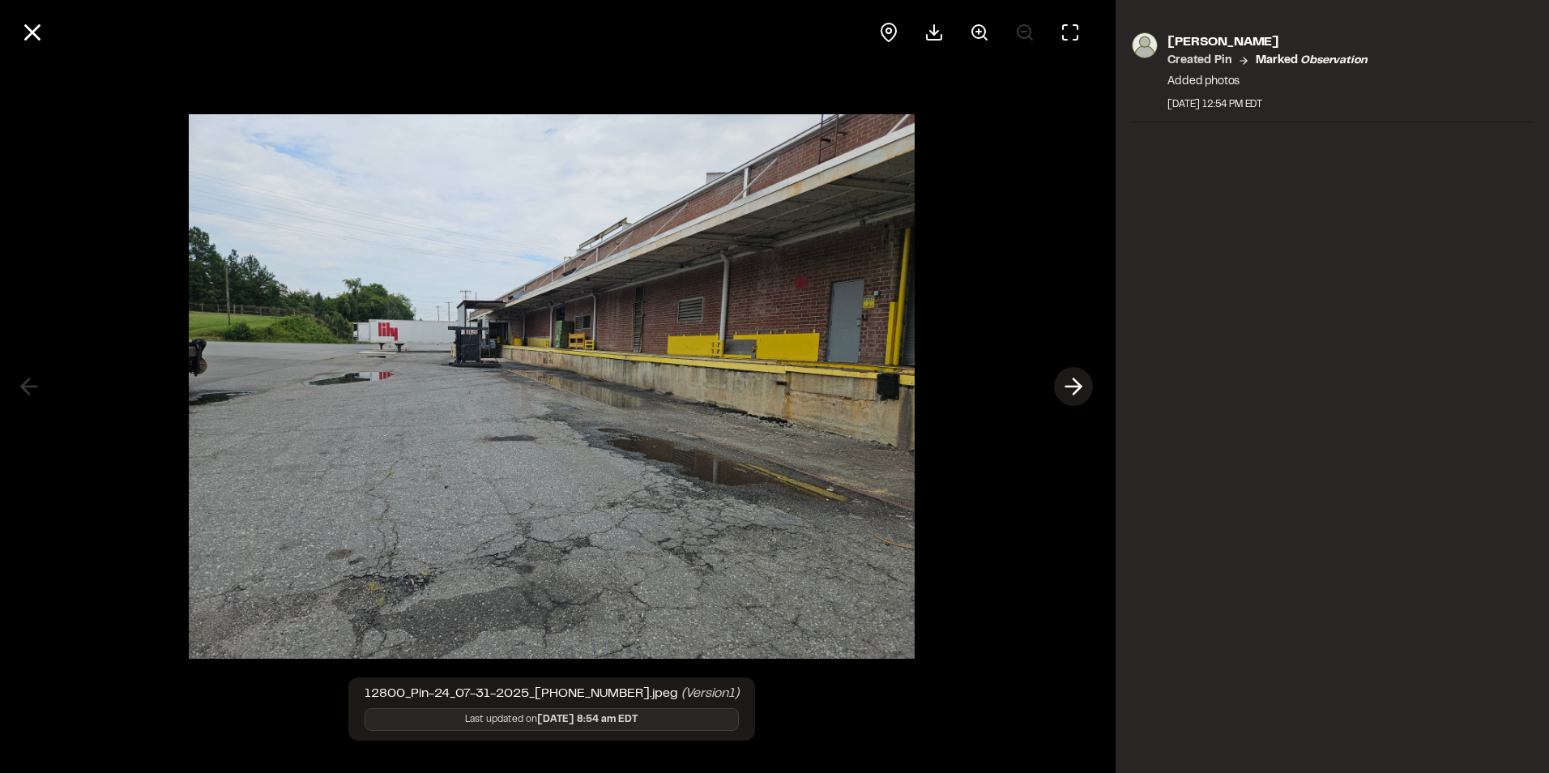
click at [1092, 384] on button at bounding box center [1073, 386] width 39 height 39
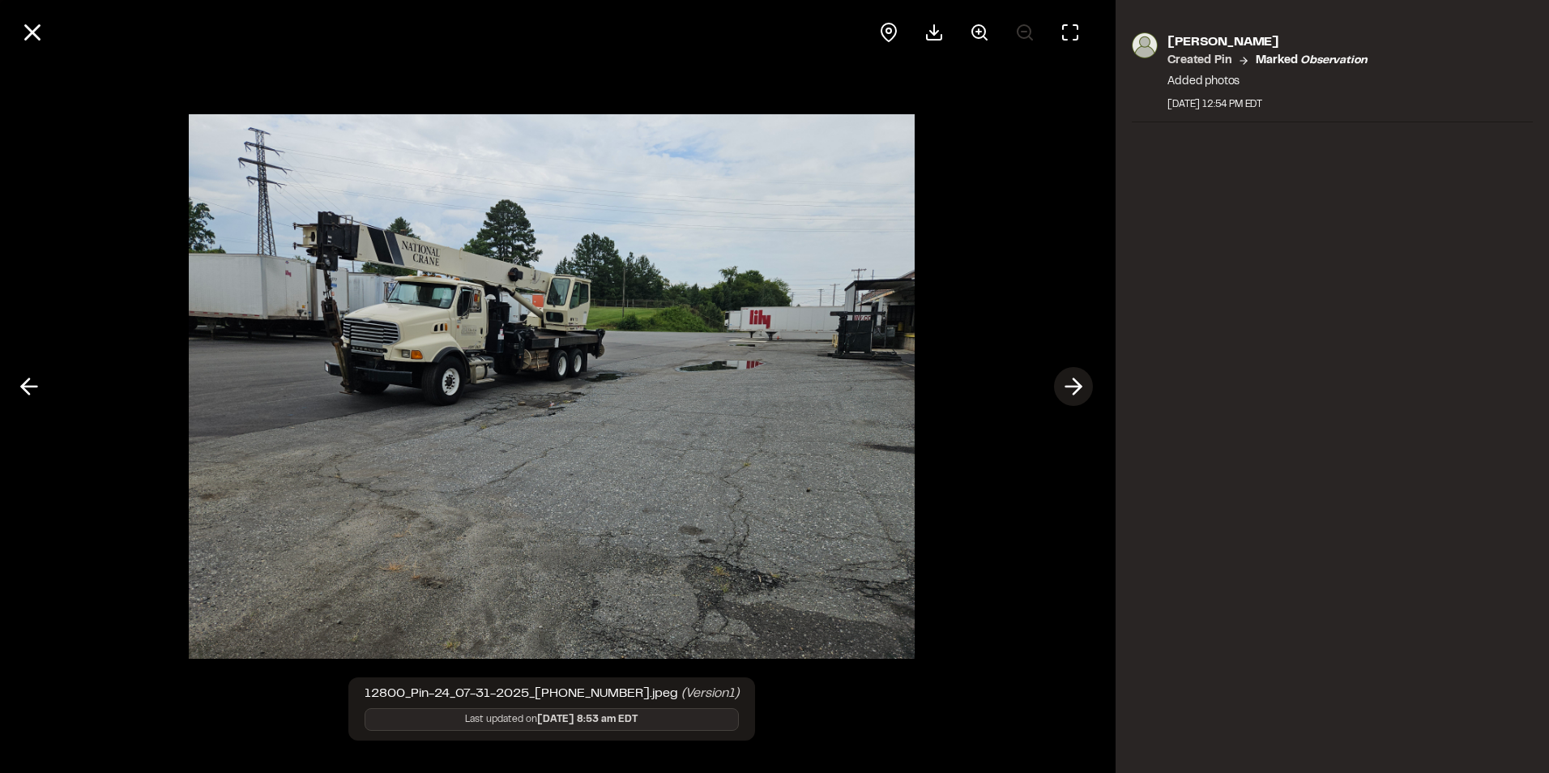
click at [1085, 387] on icon at bounding box center [1074, 387] width 26 height 28
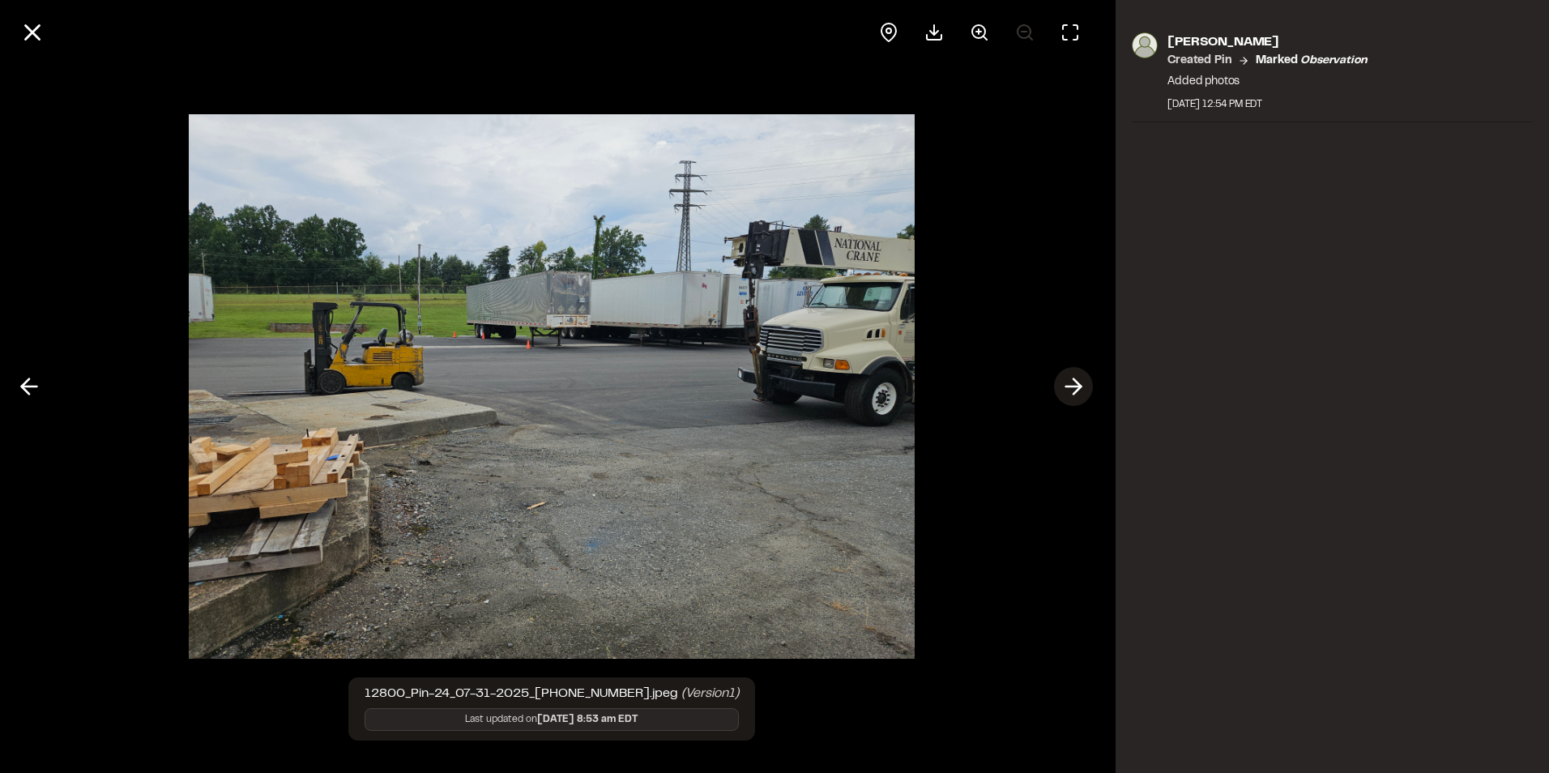
click at [1085, 387] on icon at bounding box center [1074, 387] width 26 height 28
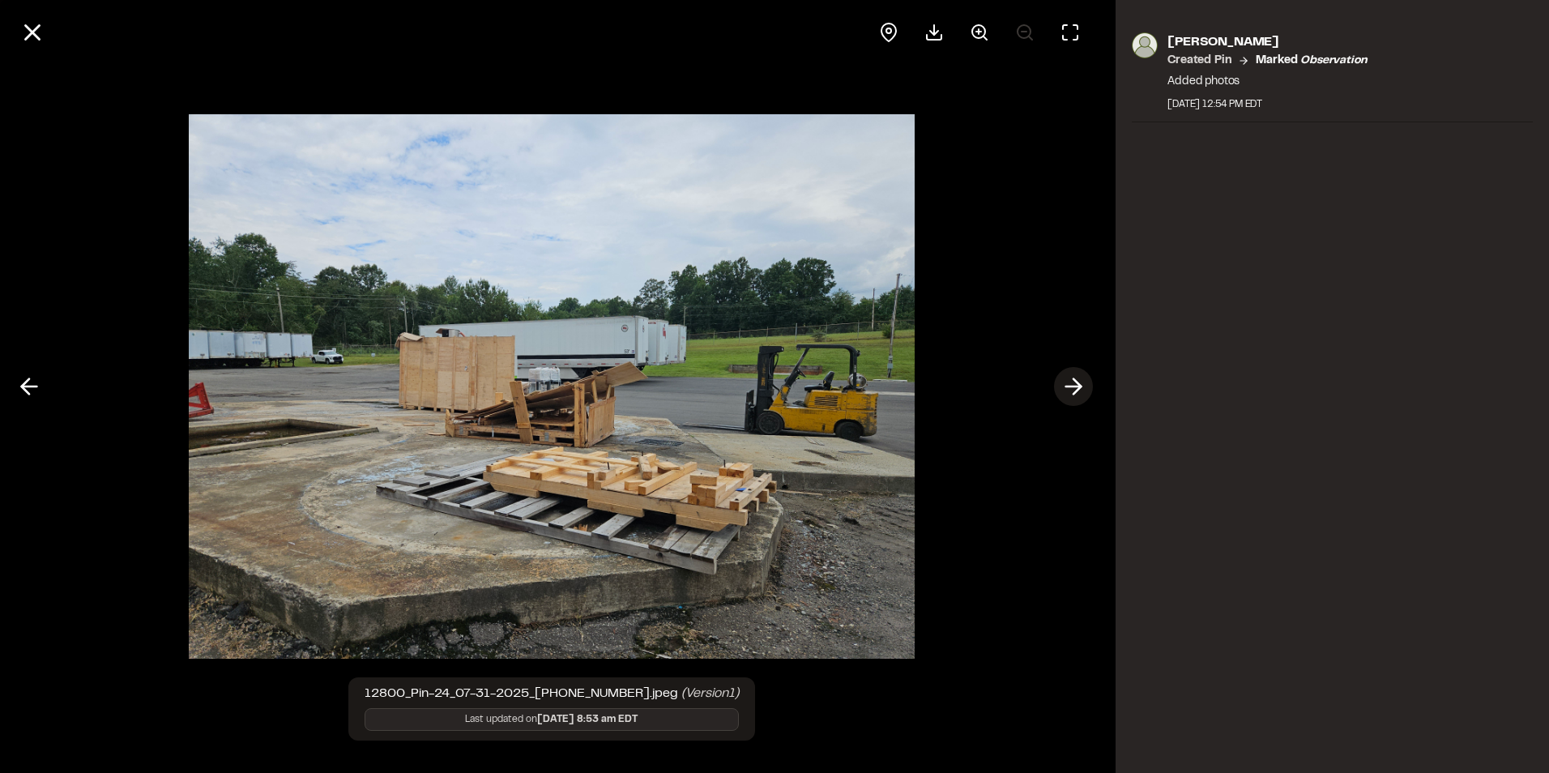
click at [1082, 391] on icon at bounding box center [1074, 387] width 26 height 28
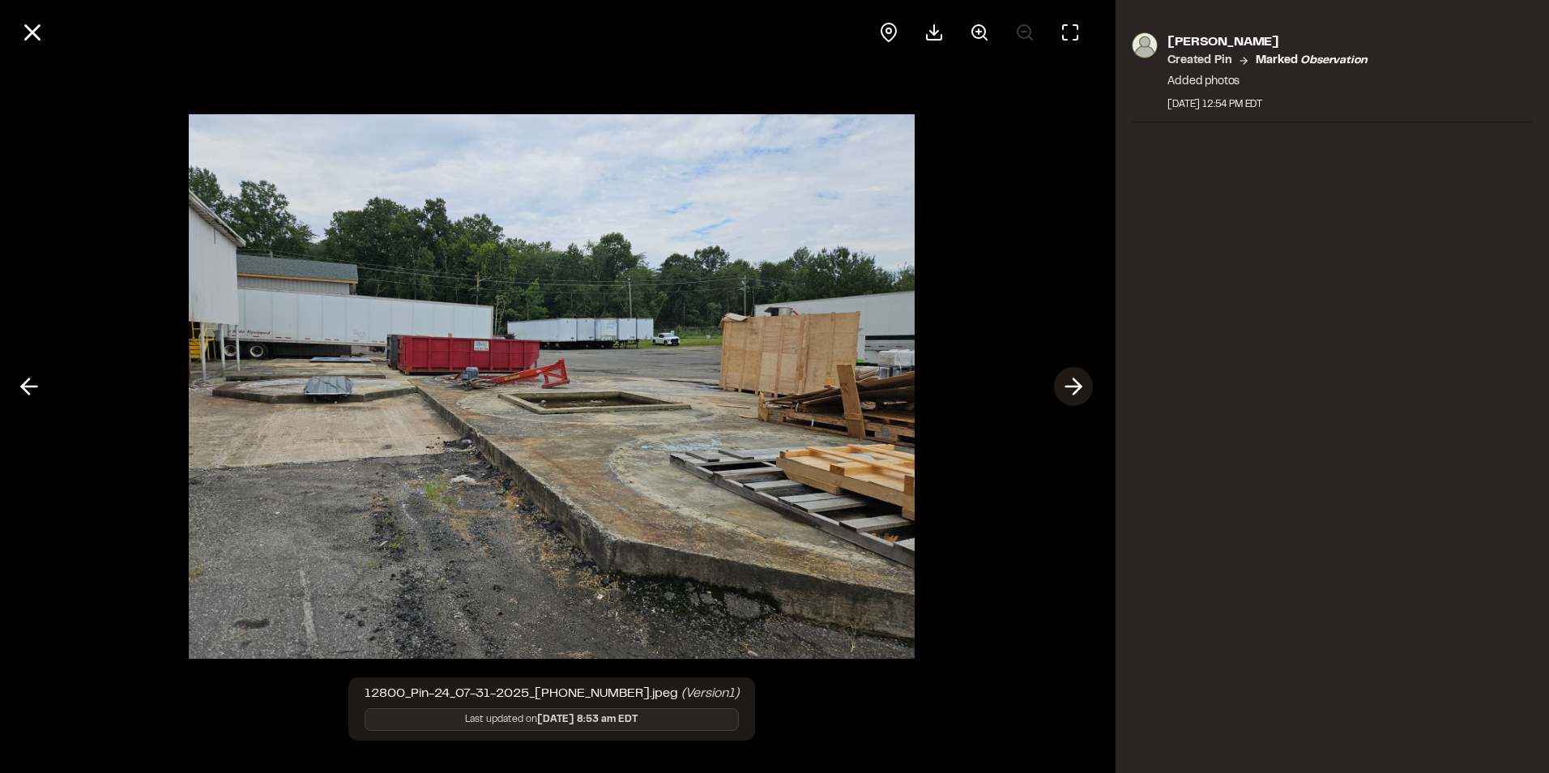
click at [1082, 391] on icon at bounding box center [1074, 387] width 26 height 28
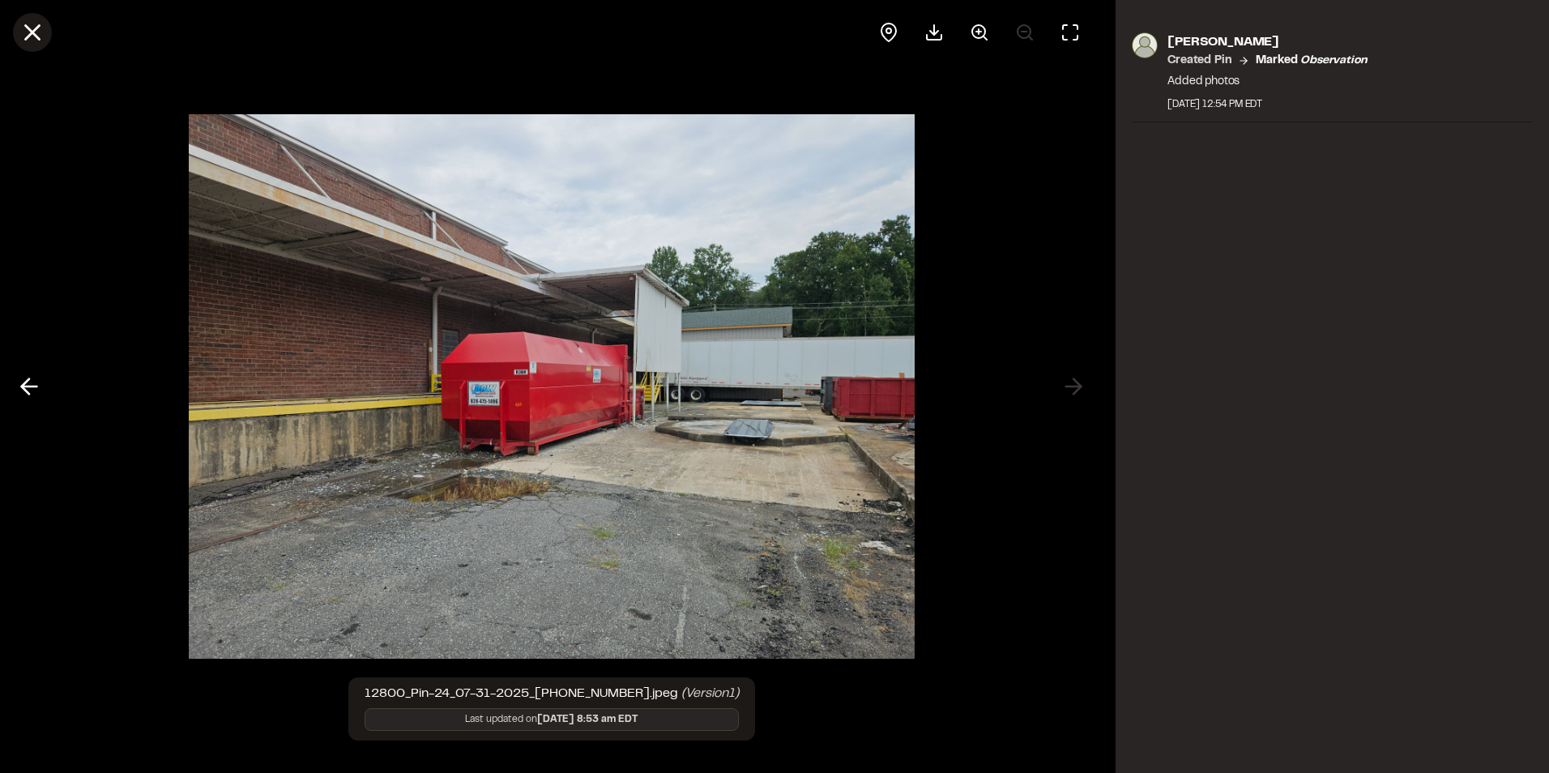
click at [36, 24] on icon at bounding box center [33, 33] width 28 height 28
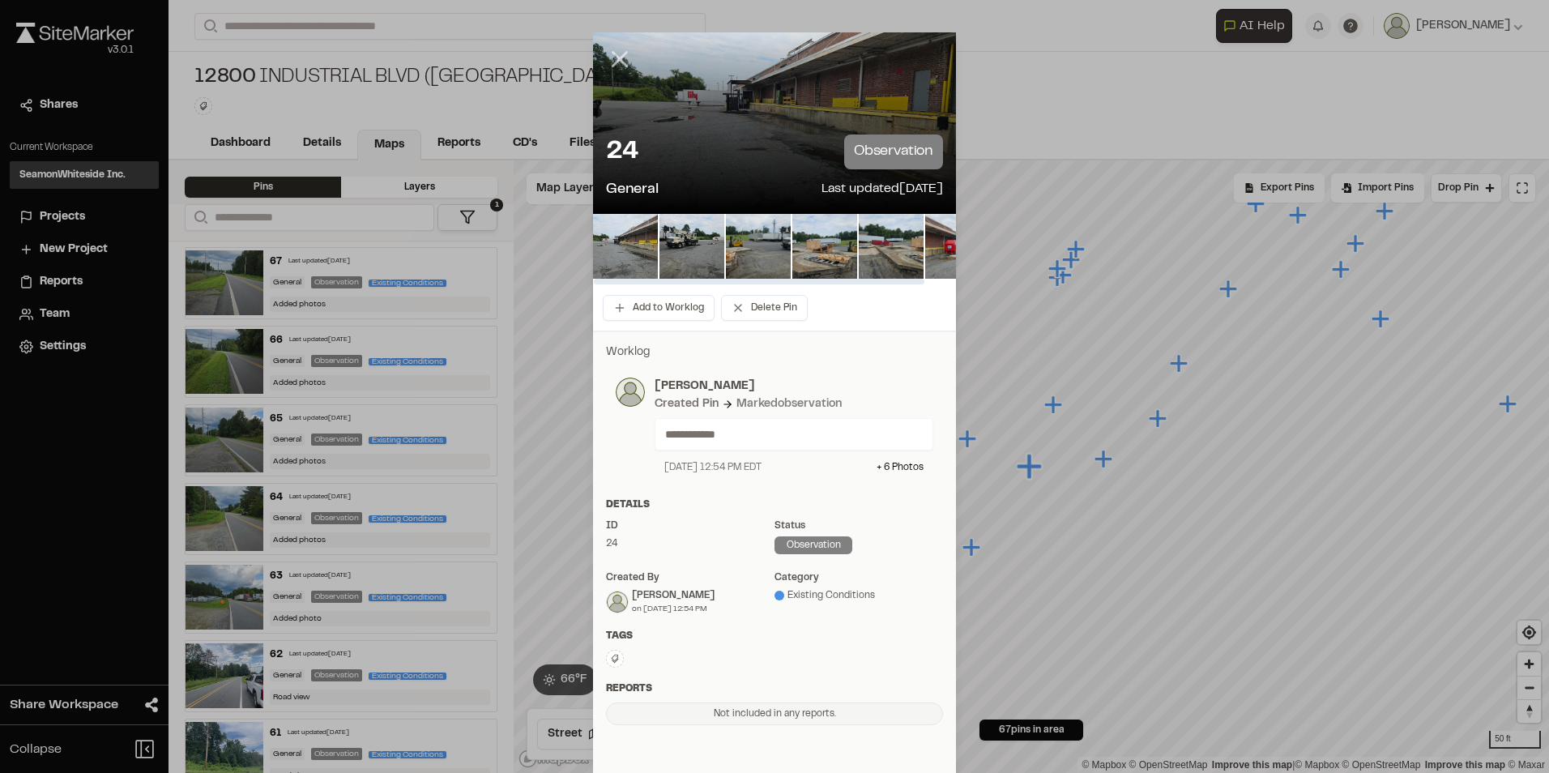
click at [613, 62] on icon at bounding box center [620, 59] width 28 height 28
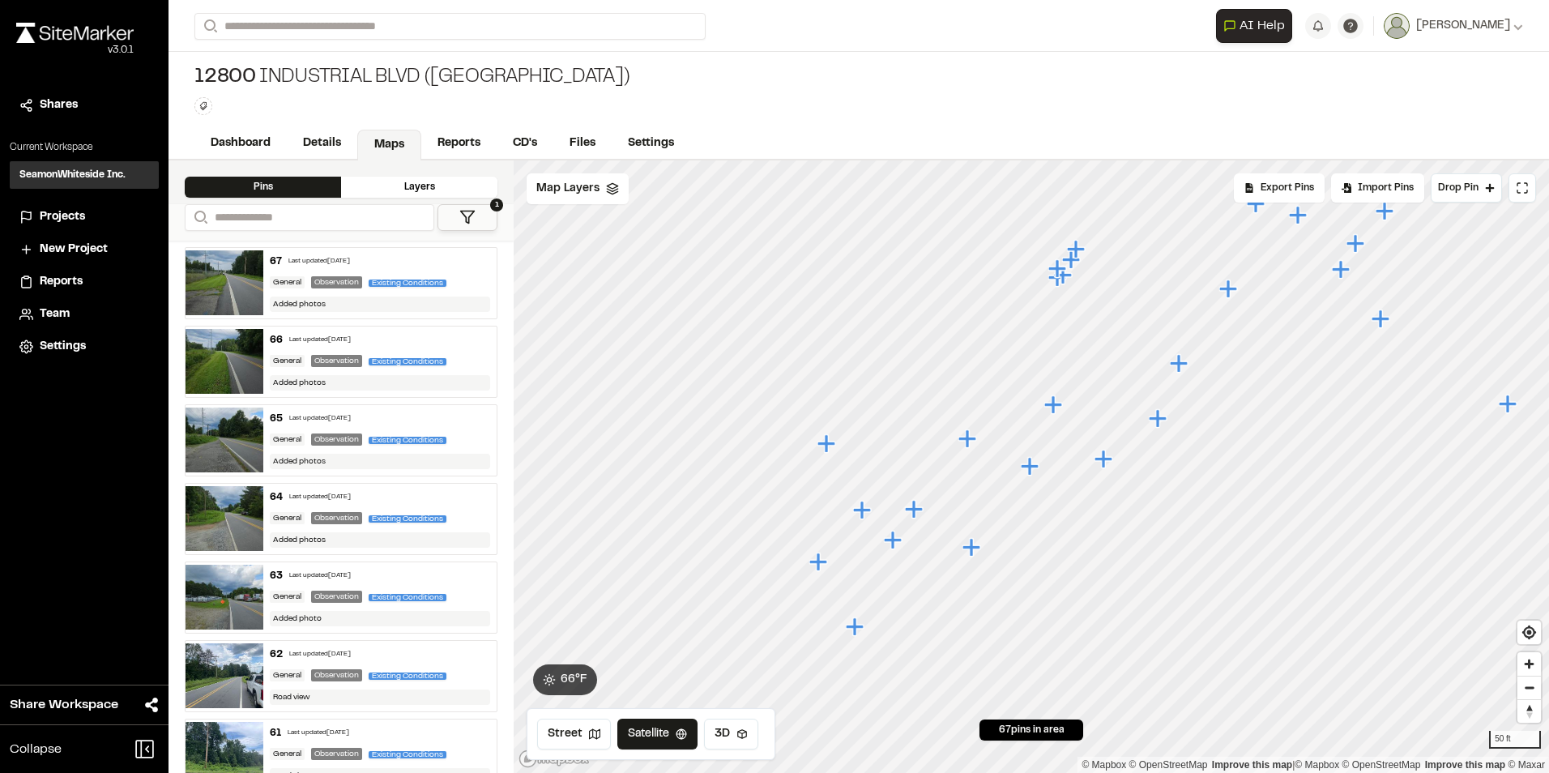
click at [1106, 459] on icon "Map marker" at bounding box center [1104, 459] width 18 height 18
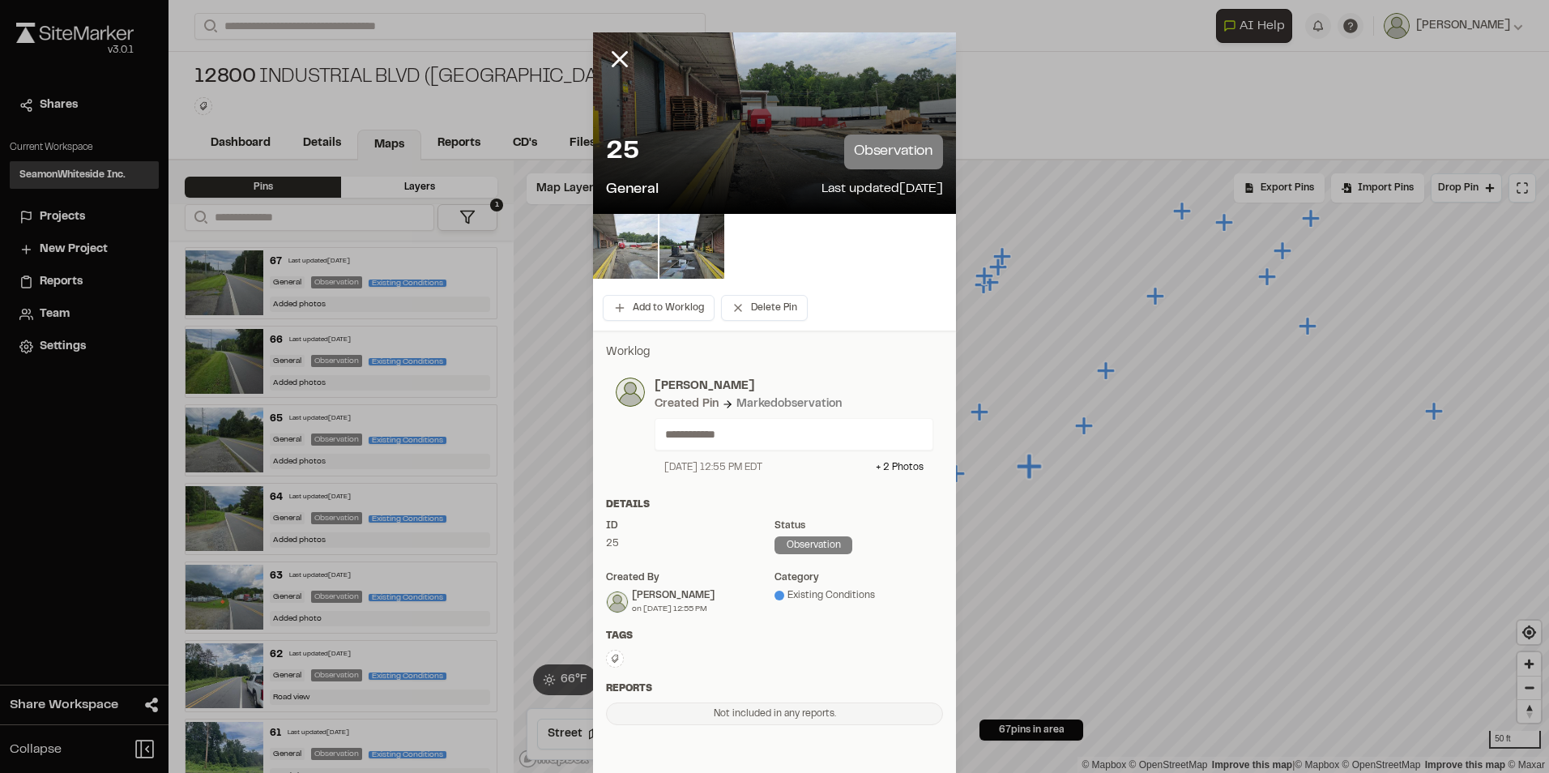
click at [621, 248] on img at bounding box center [625, 246] width 65 height 65
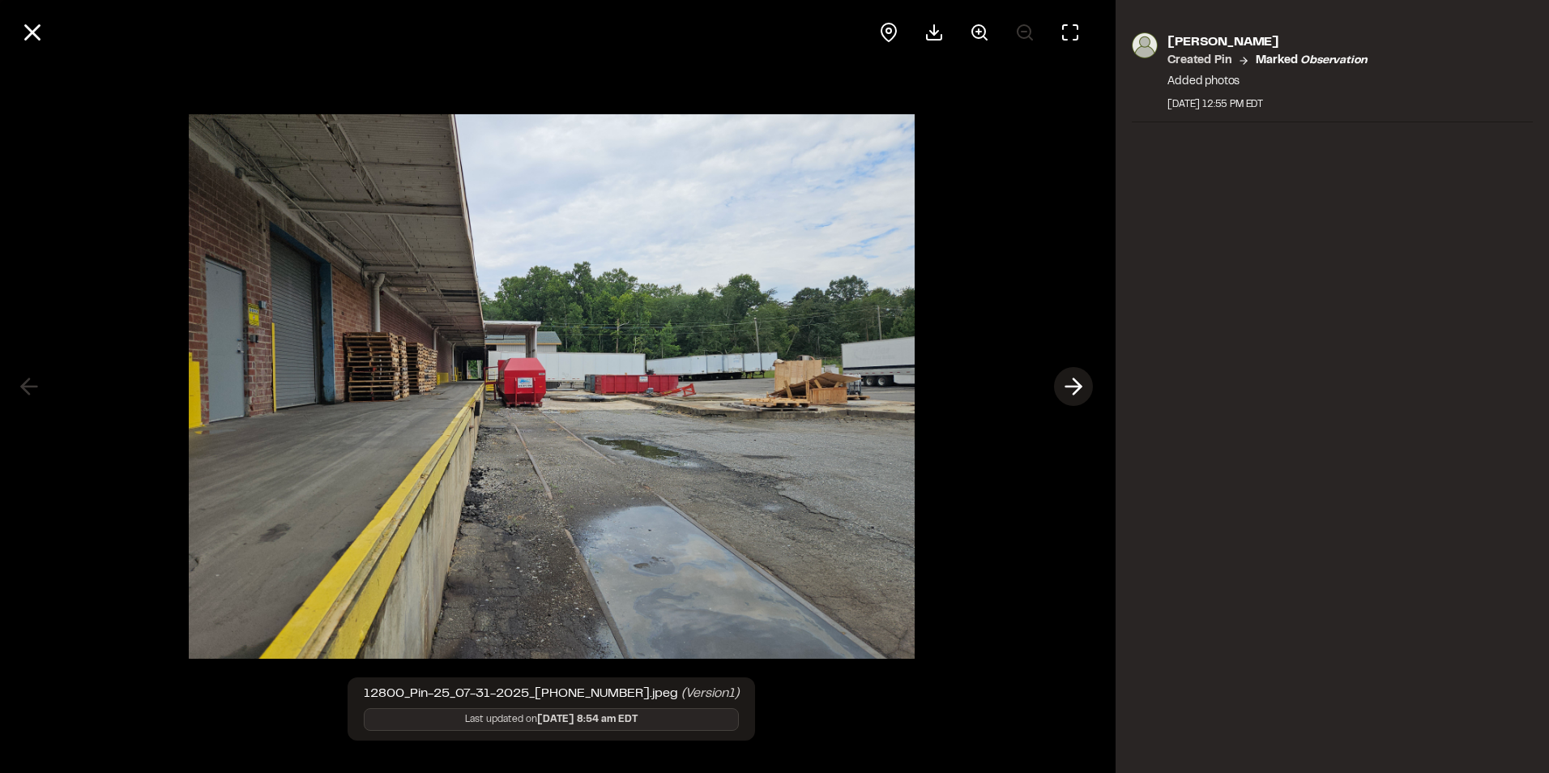
click at [1067, 384] on icon at bounding box center [1074, 387] width 26 height 28
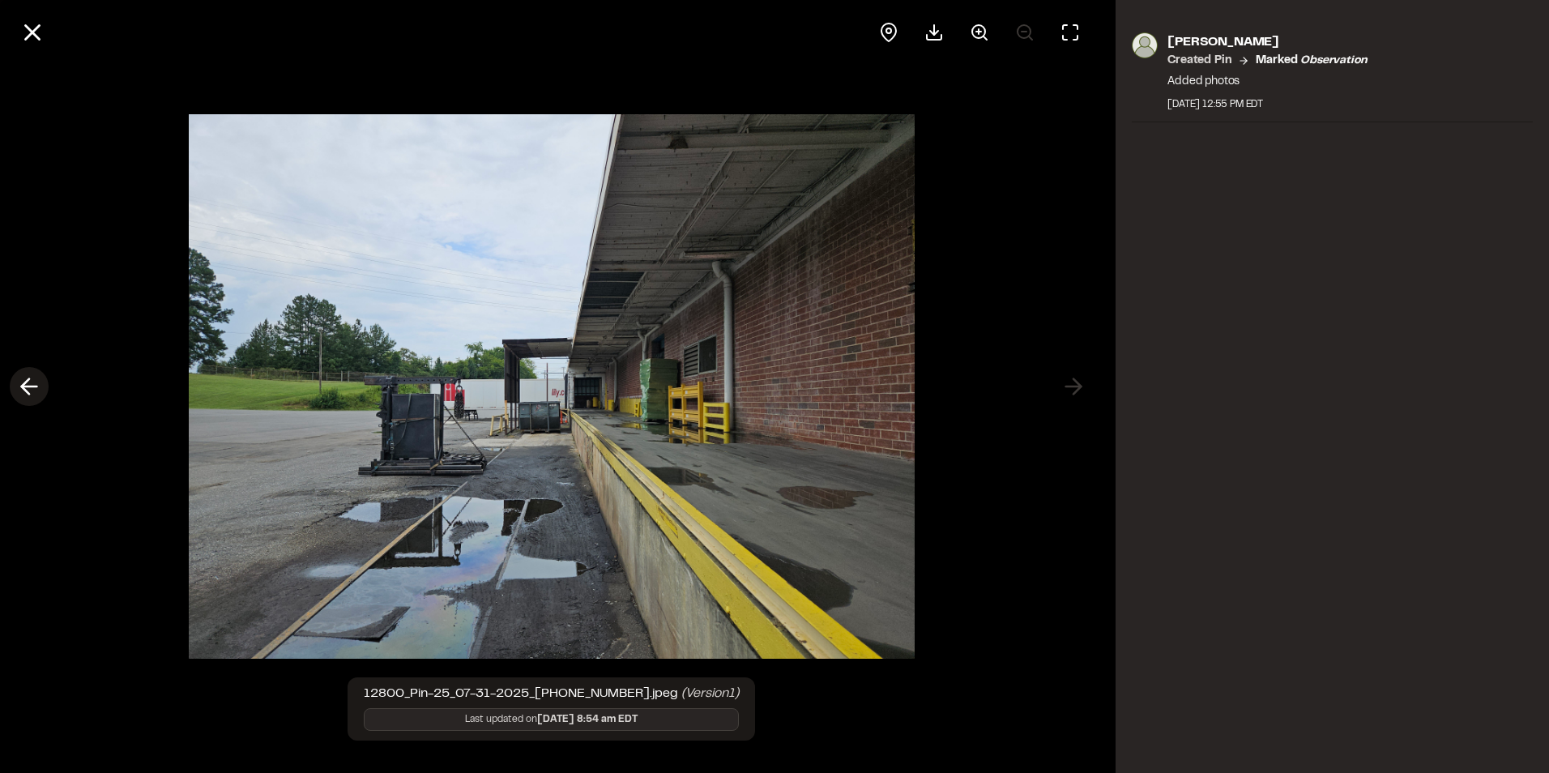
click at [22, 383] on icon at bounding box center [29, 387] width 26 height 28
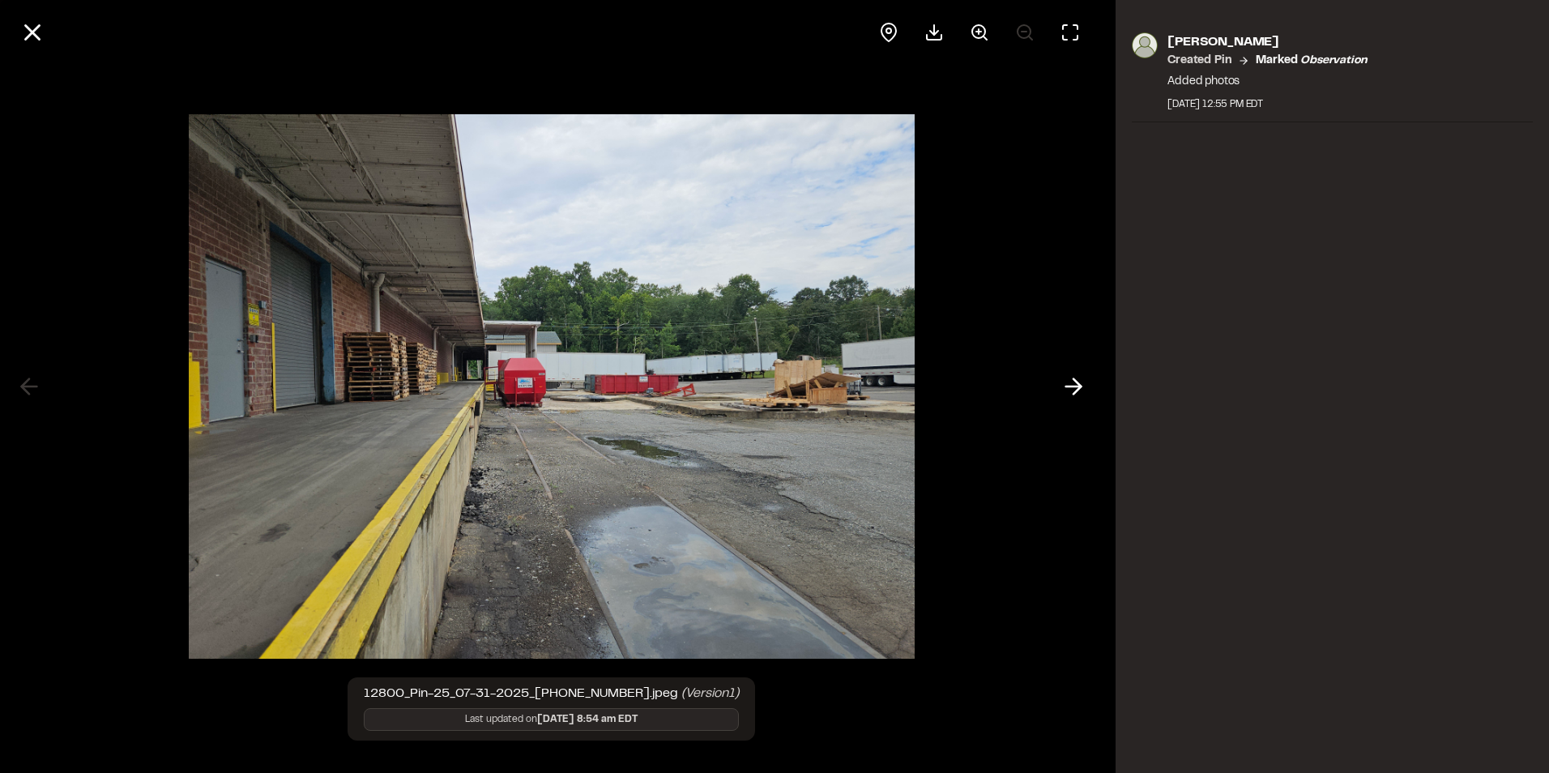
drag, startPoint x: 41, startPoint y: 27, endPoint x: 86, endPoint y: 10, distance: 48.5
click at [40, 27] on icon at bounding box center [33, 33] width 28 height 28
